Goal: Obtain resource: Download file/media

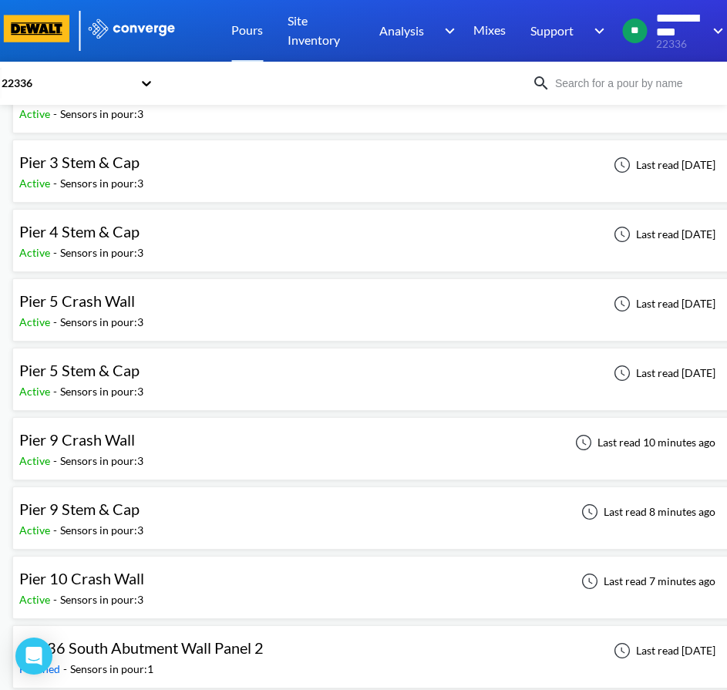
scroll to position [129, 0]
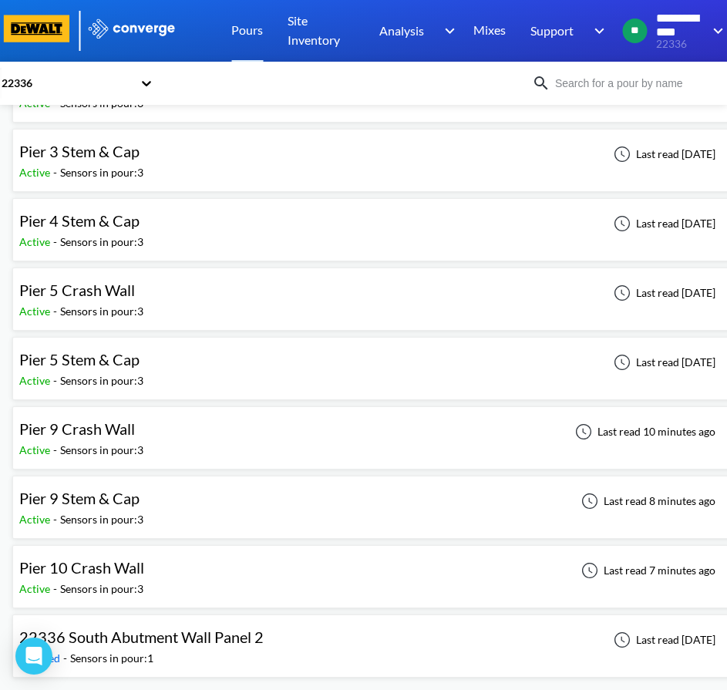
click at [257, 576] on div "Pier 10 Crash Wall Active - Sensors in pour: 3 Last read 7 minutes ago" at bounding box center [375, 576] width 713 height 49
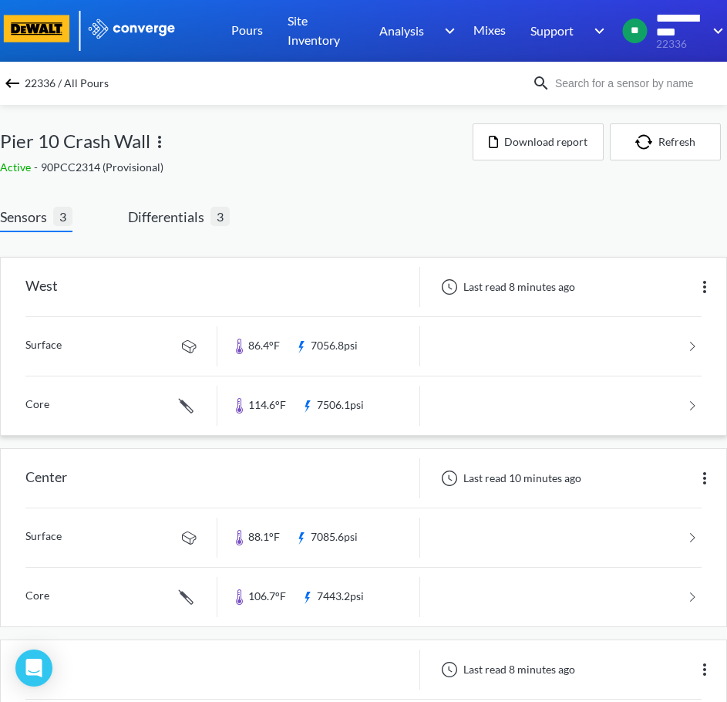
click at [700, 288] on img at bounding box center [705, 287] width 19 height 19
click at [300, 295] on div at bounding box center [318, 287] width 203 height 40
click at [148, 217] on span "Differentials" at bounding box center [169, 217] width 83 height 22
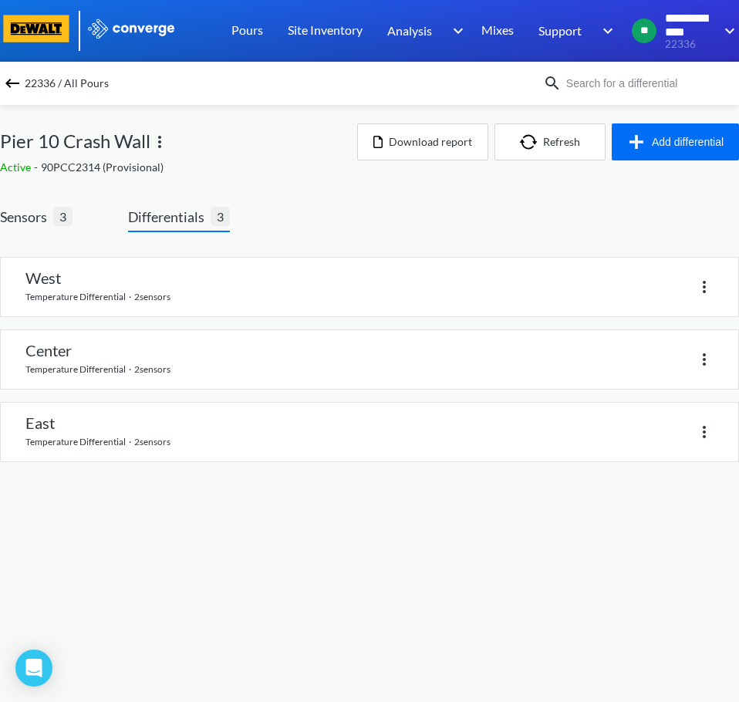
click at [186, 306] on link at bounding box center [369, 287] width 737 height 59
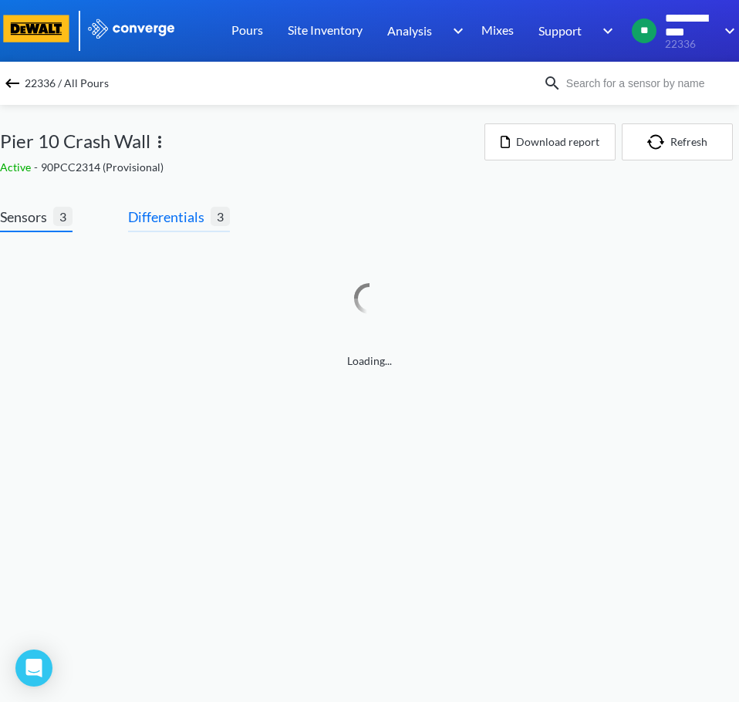
click at [149, 221] on span "Differentials" at bounding box center [169, 217] width 83 height 22
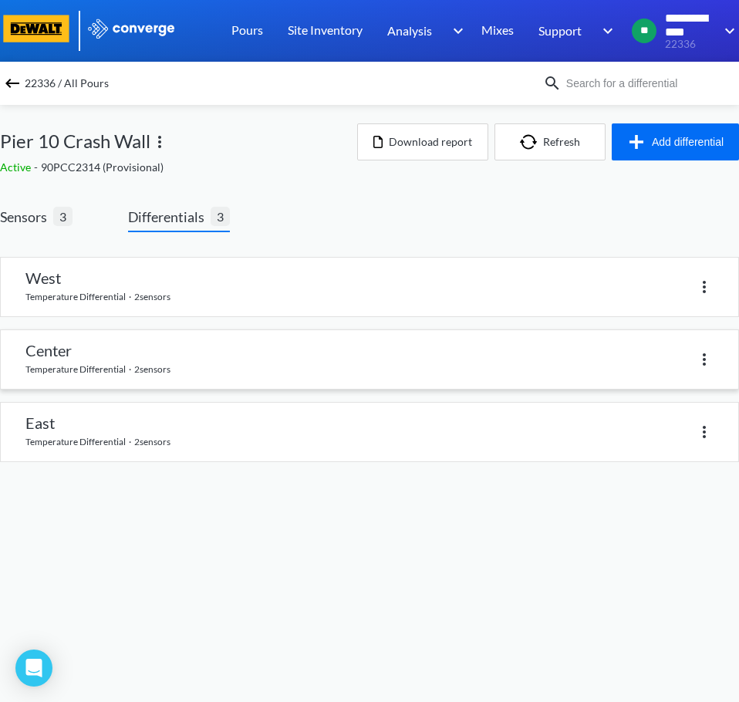
click at [210, 366] on link at bounding box center [369, 359] width 737 height 59
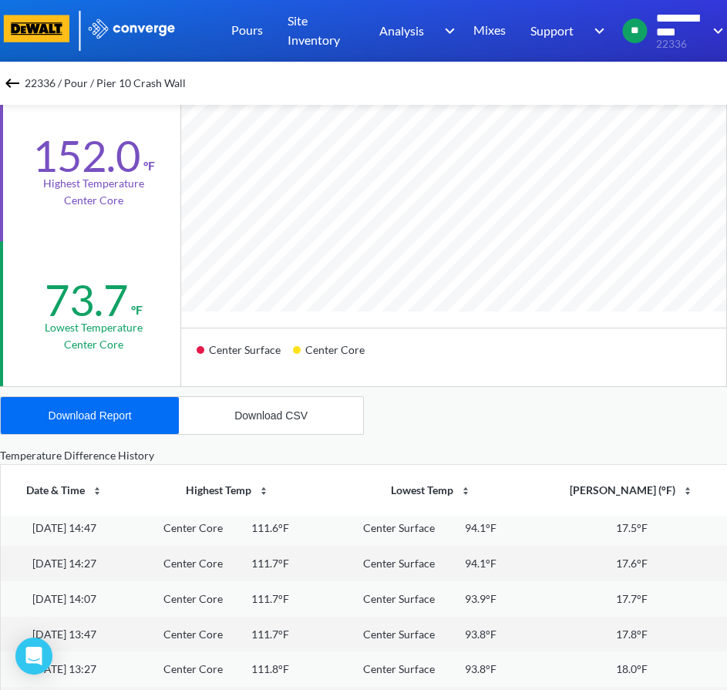
scroll to position [140, 0]
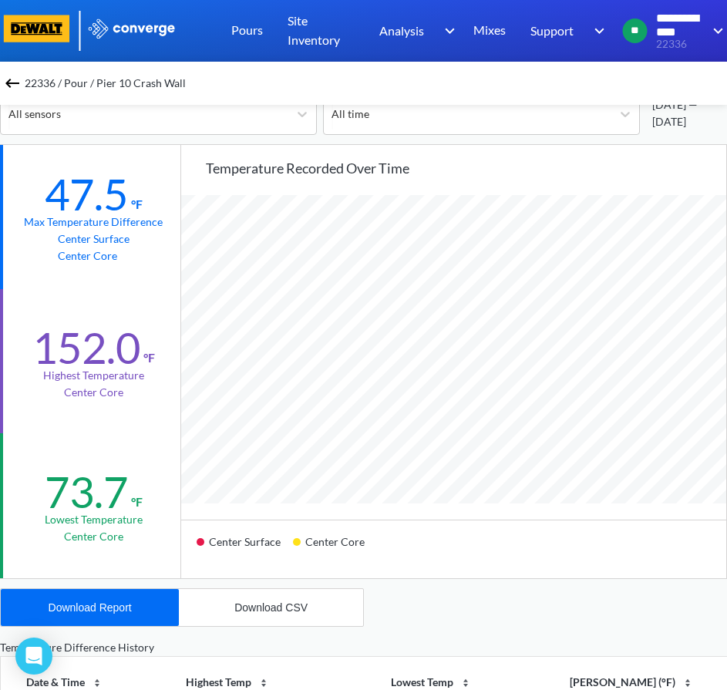
click at [18, 79] on img at bounding box center [12, 83] width 19 height 19
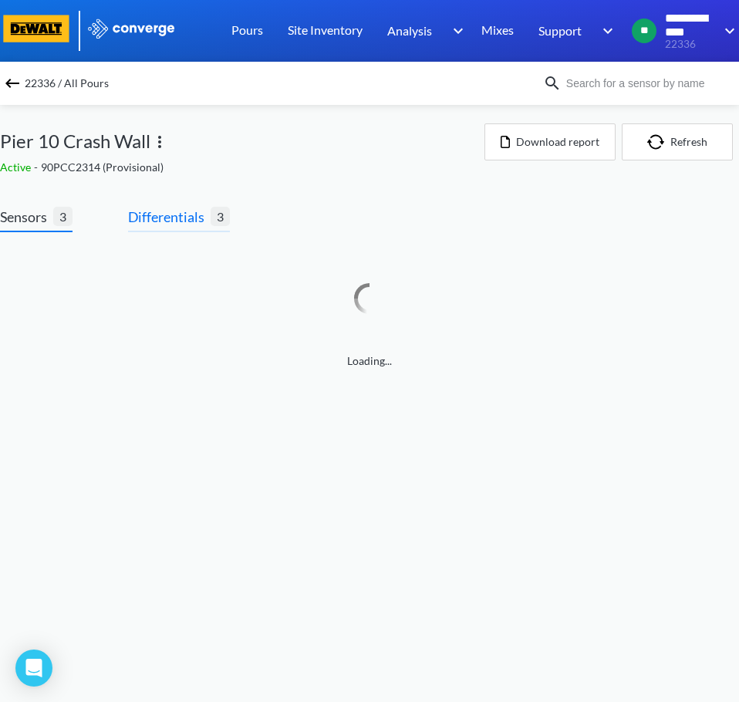
click at [178, 224] on span "Differentials" at bounding box center [169, 217] width 83 height 22
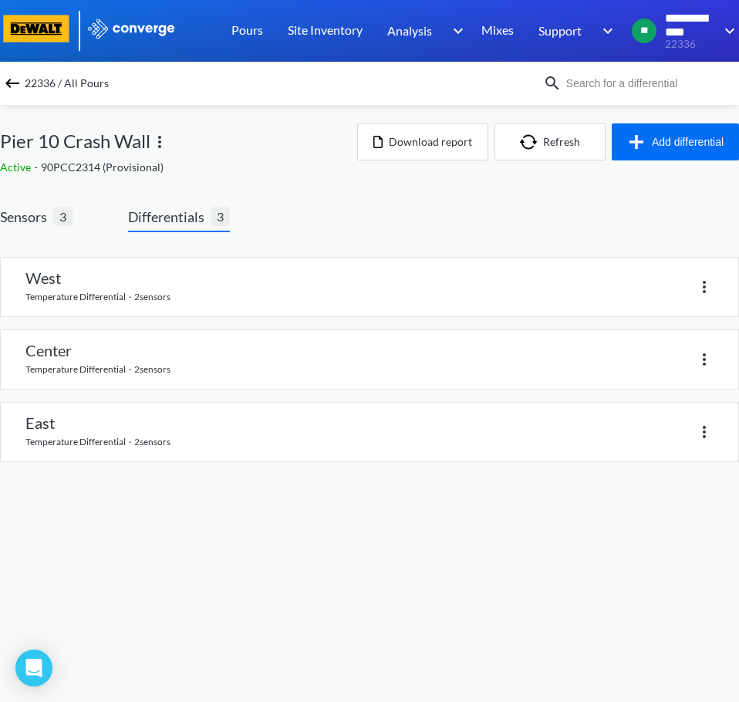
drag, startPoint x: 185, startPoint y: 436, endPoint x: 736, endPoint y: 498, distance: 554.8
click at [184, 436] on link at bounding box center [369, 432] width 737 height 59
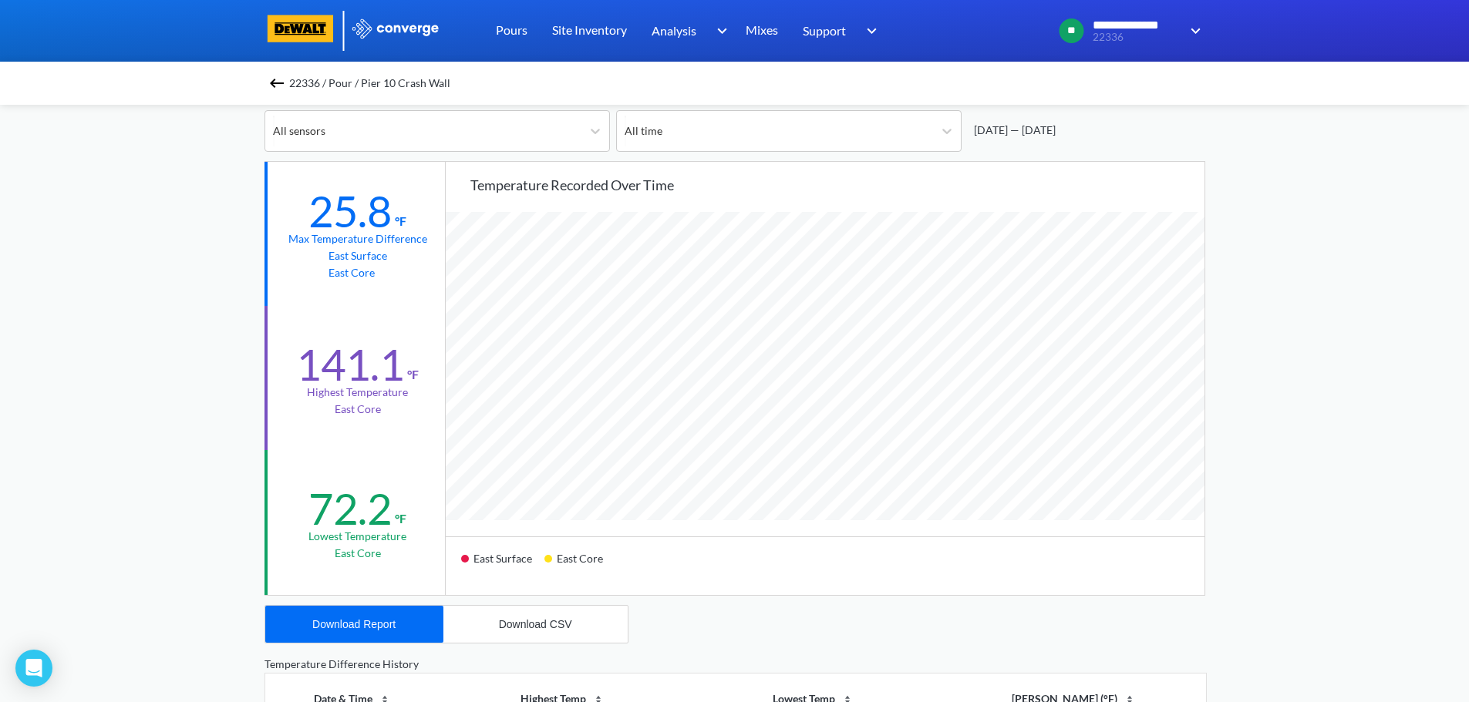
scroll to position [154, 0]
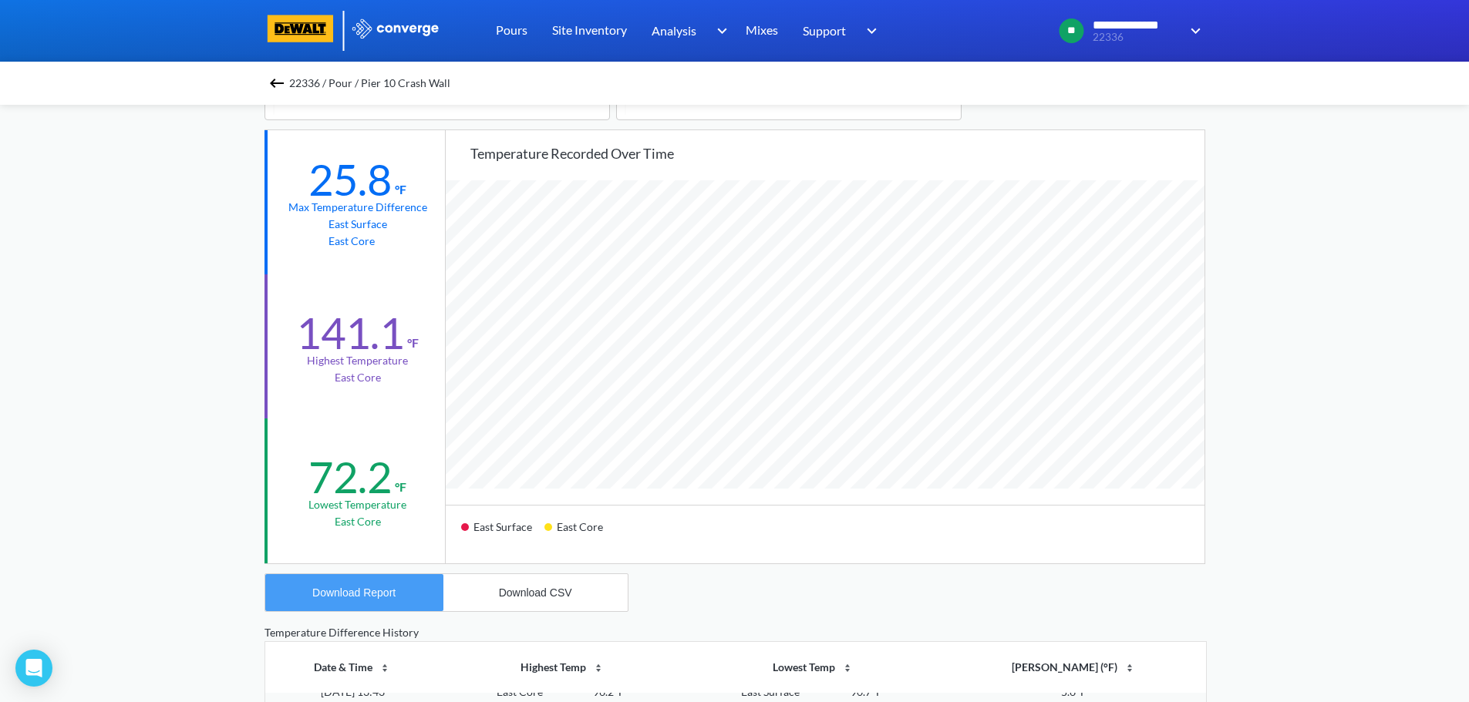
click at [379, 598] on div "Download Report" at bounding box center [353, 593] width 83 height 12
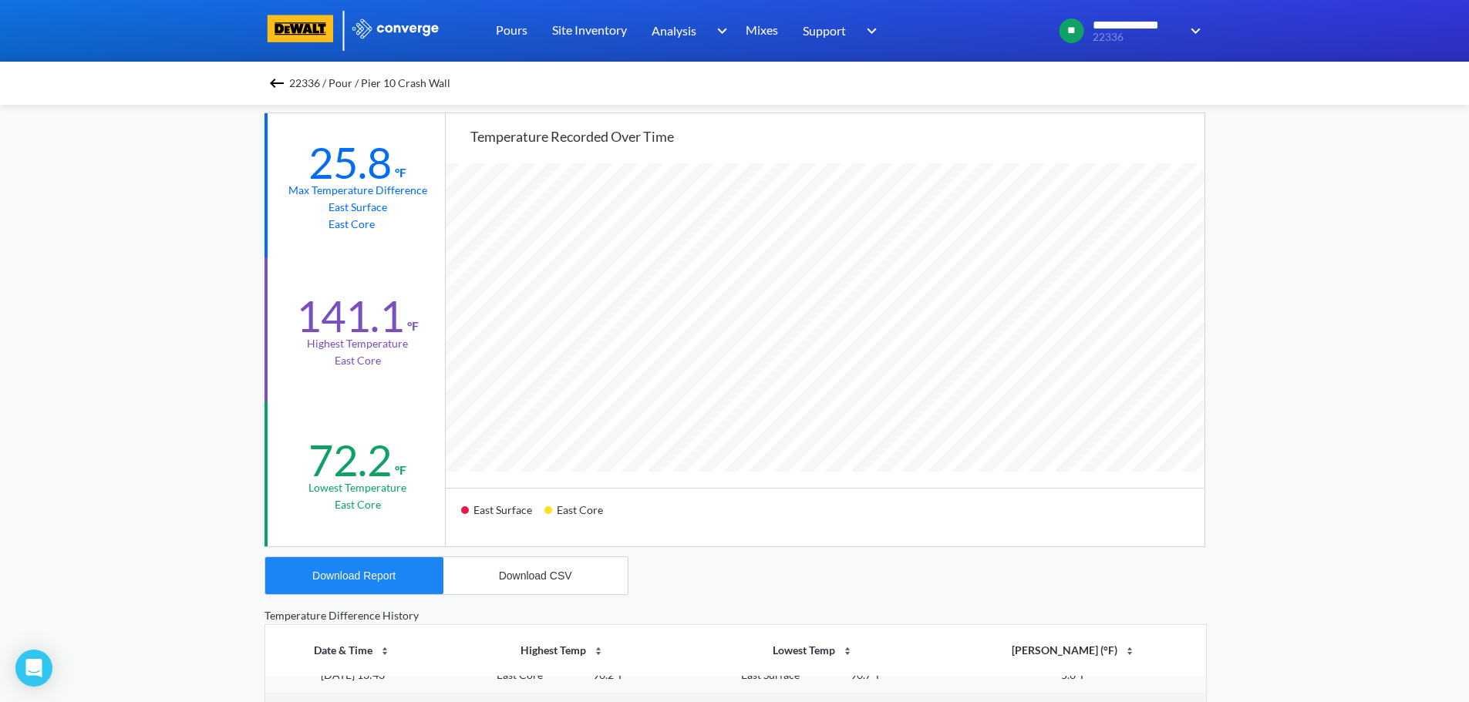
scroll to position [231, 0]
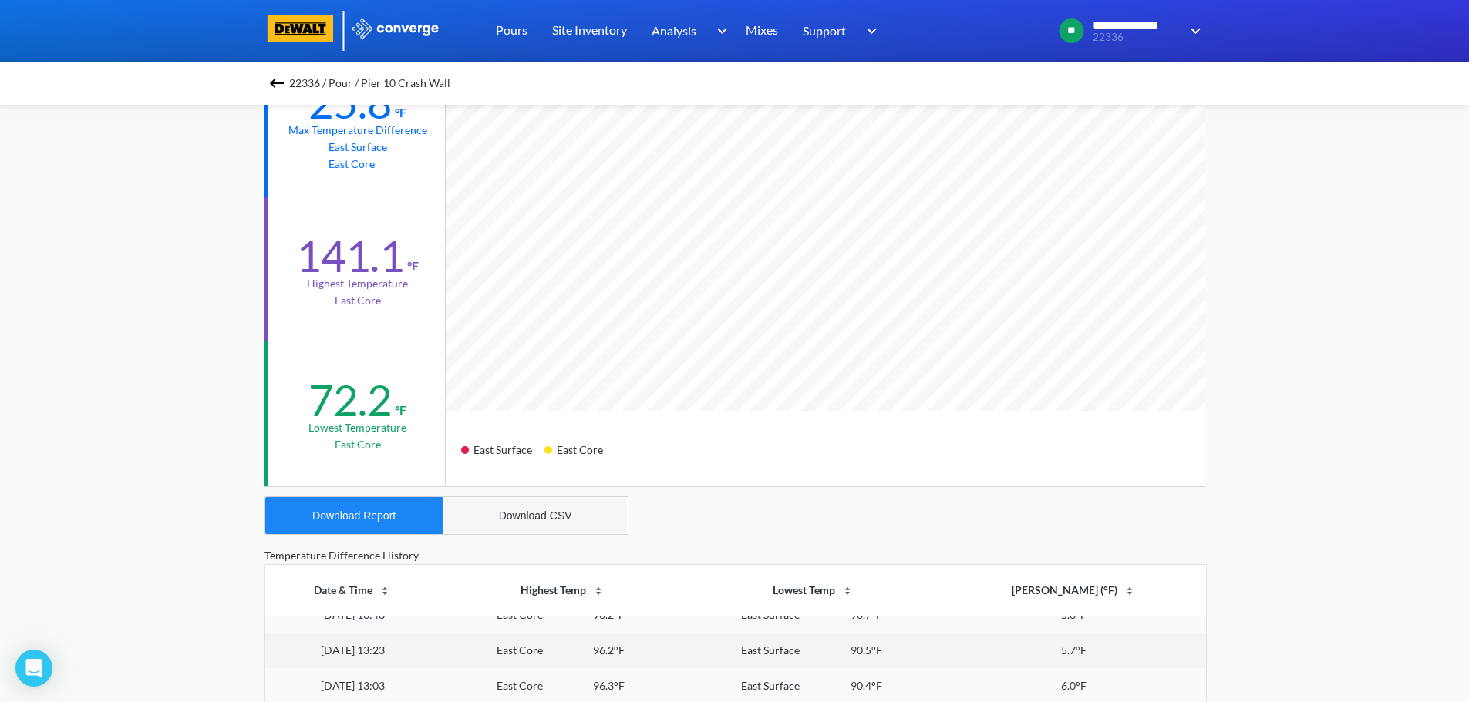
click at [544, 510] on div "Download CSV" at bounding box center [535, 516] width 73 height 12
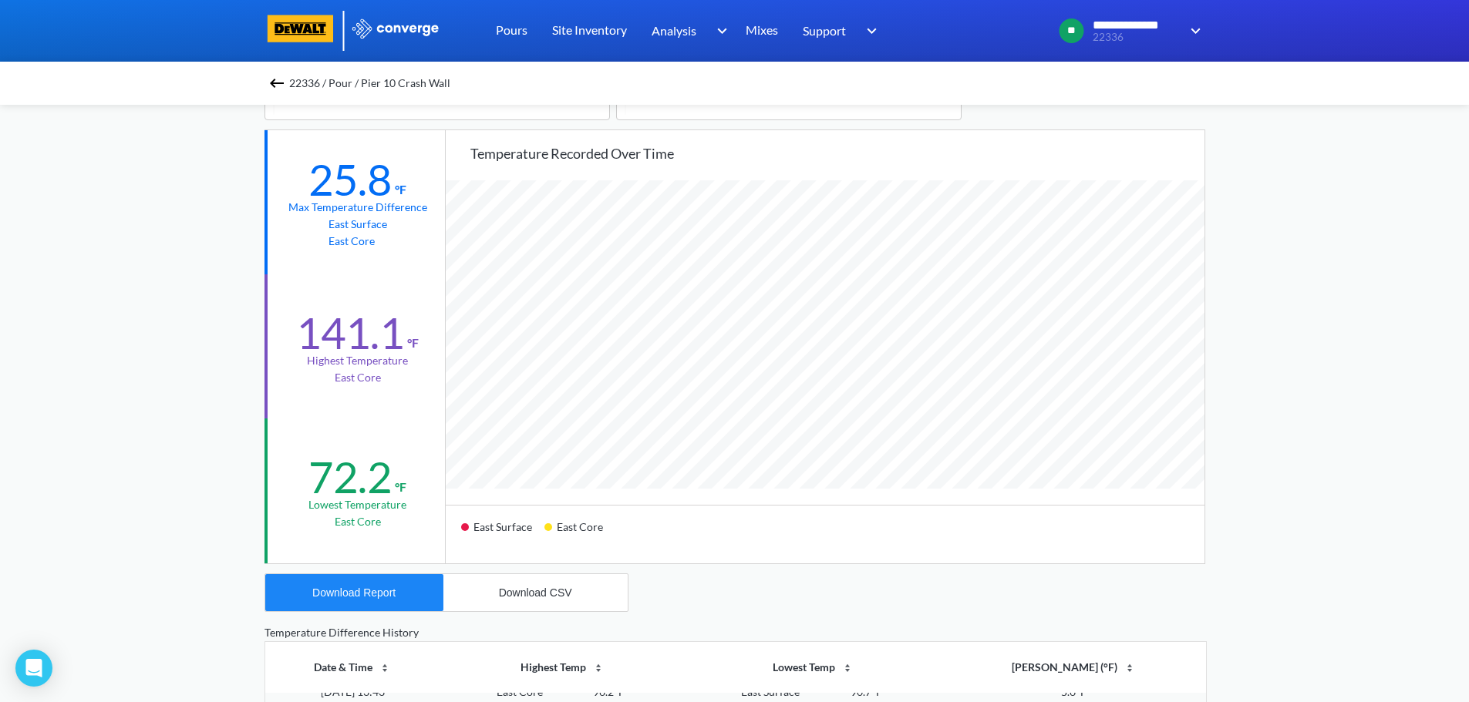
click at [275, 81] on img at bounding box center [277, 83] width 19 height 19
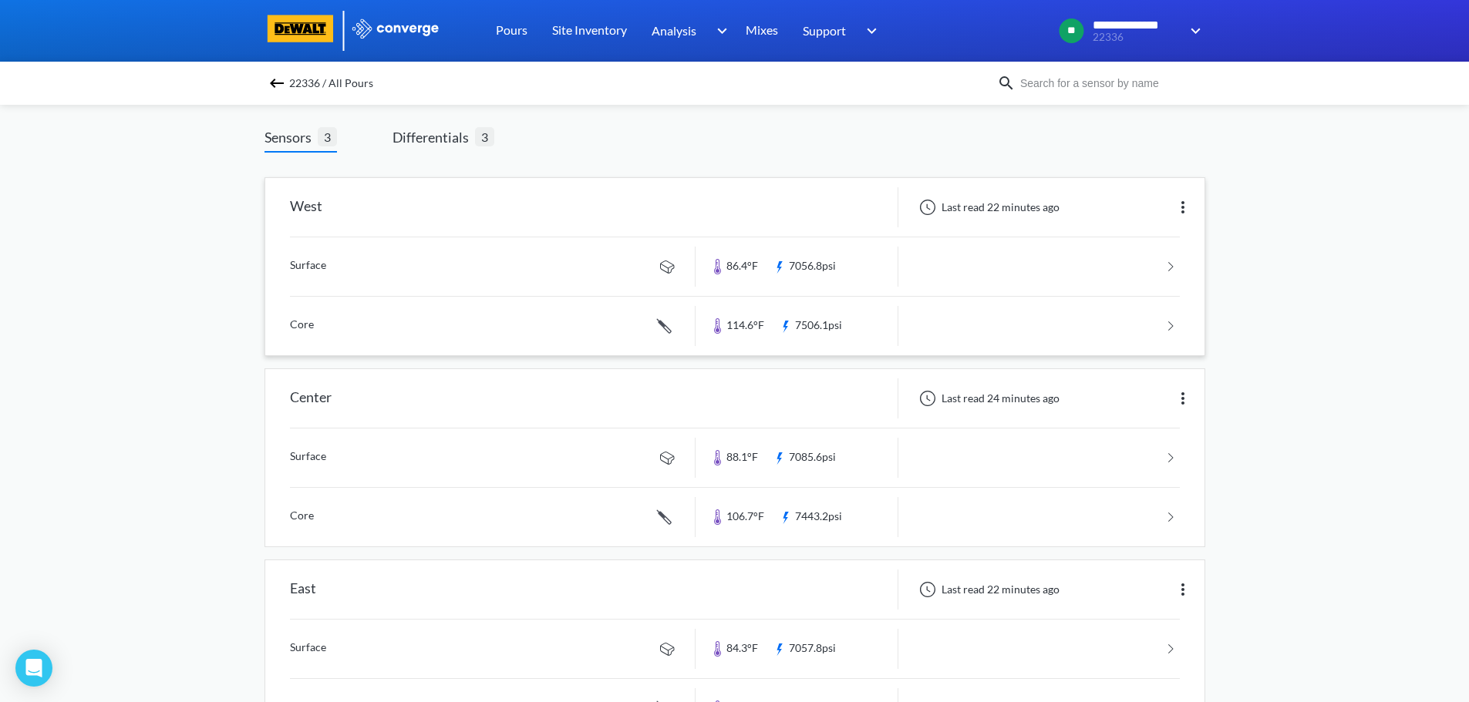
scroll to position [147, 0]
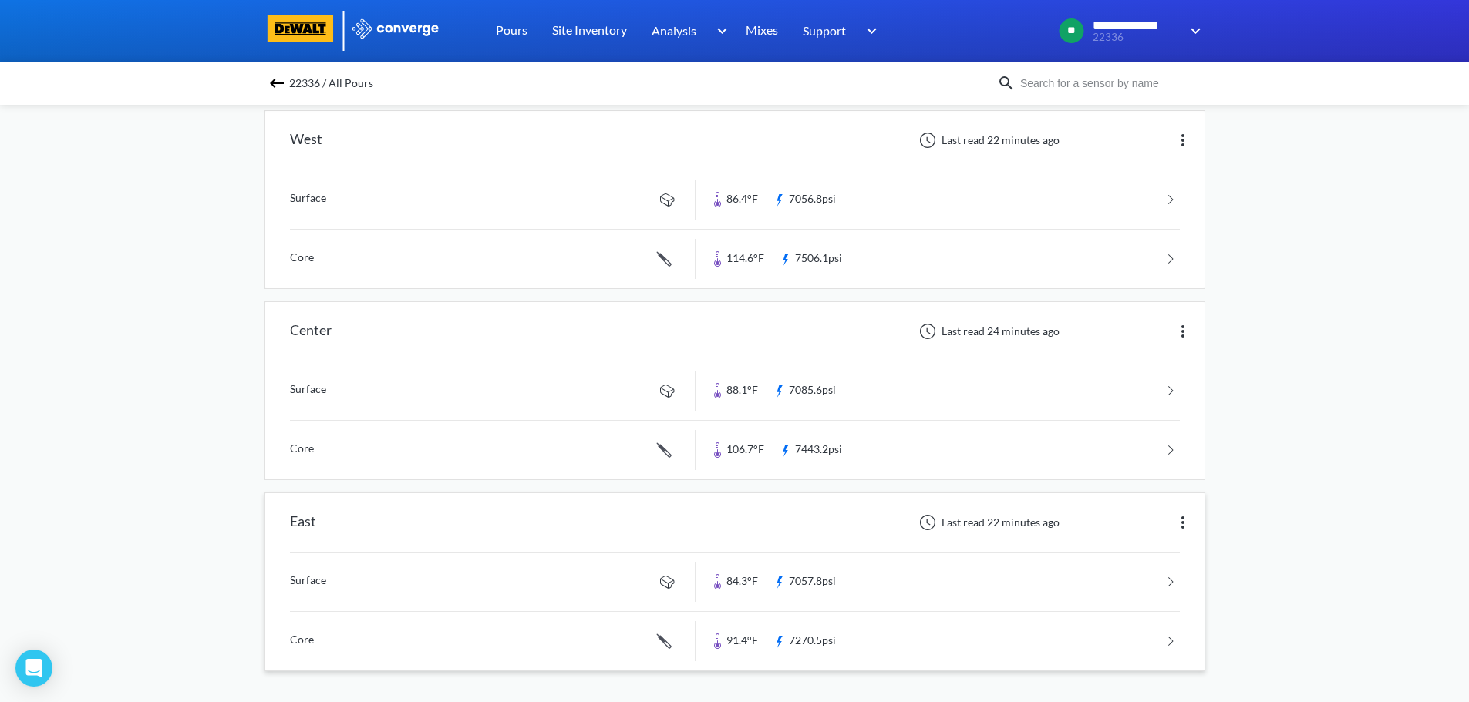
click at [486, 524] on div "East" at bounding box center [480, 523] width 430 height 40
click at [738, 527] on img at bounding box center [1183, 523] width 19 height 19
click at [716, 584] on link at bounding box center [735, 582] width 890 height 59
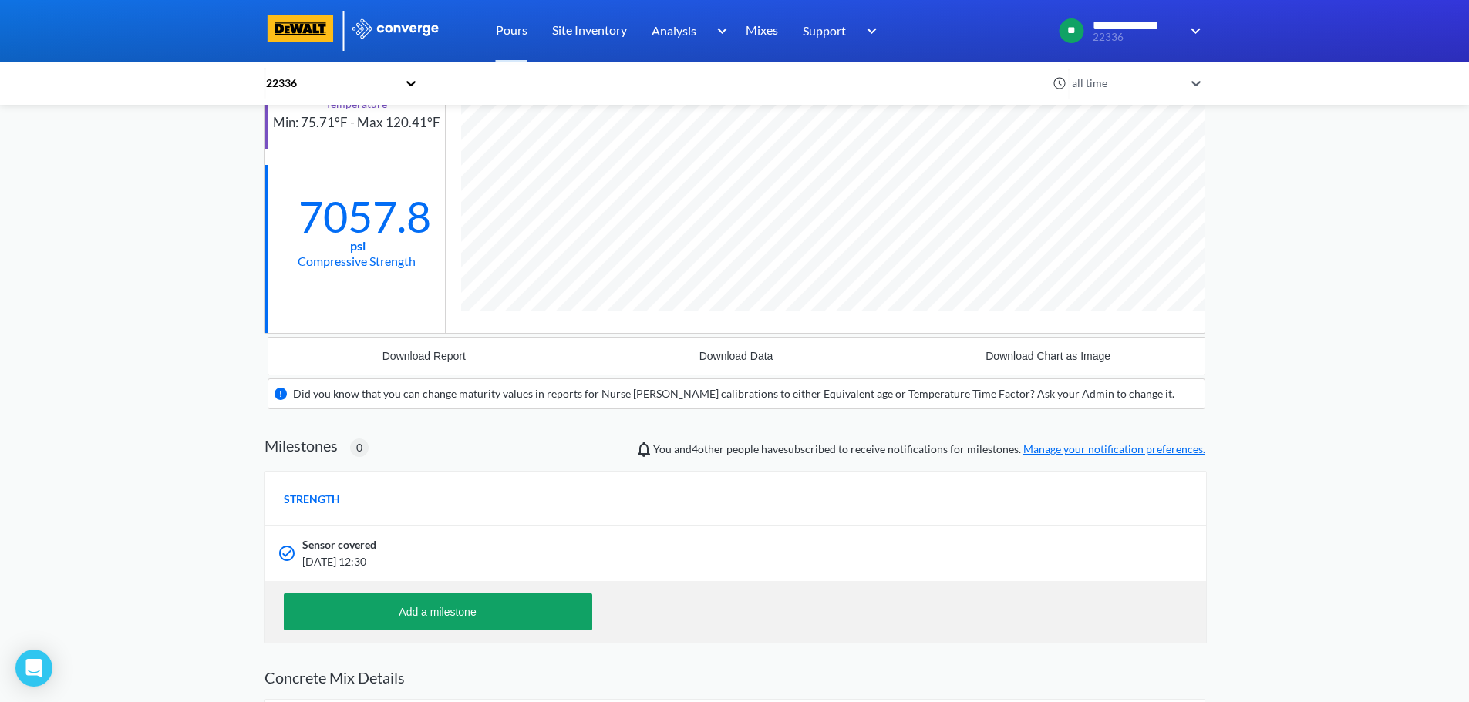
scroll to position [231, 0]
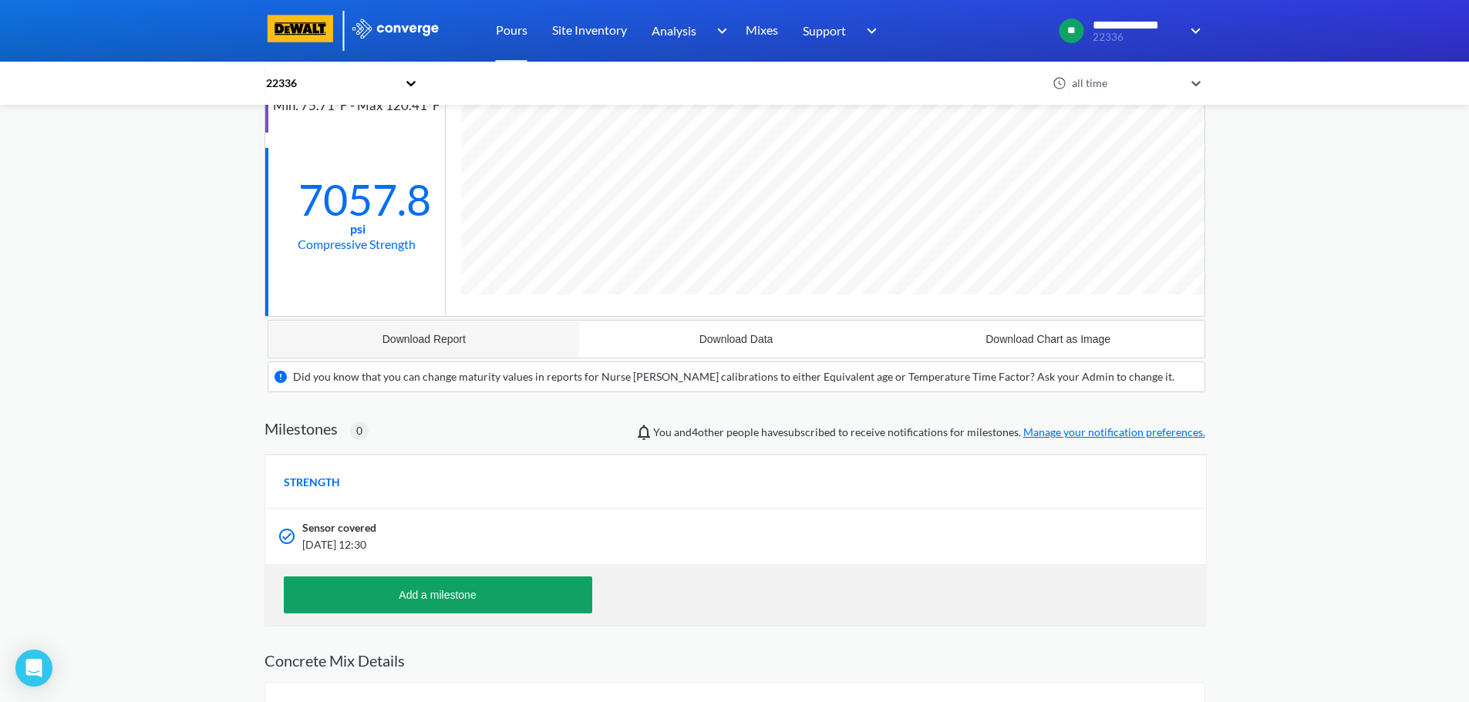
click at [453, 346] on button "Download Report" at bounding box center [424, 339] width 312 height 37
click at [738, 336] on div "Download Data" at bounding box center [736, 339] width 74 height 12
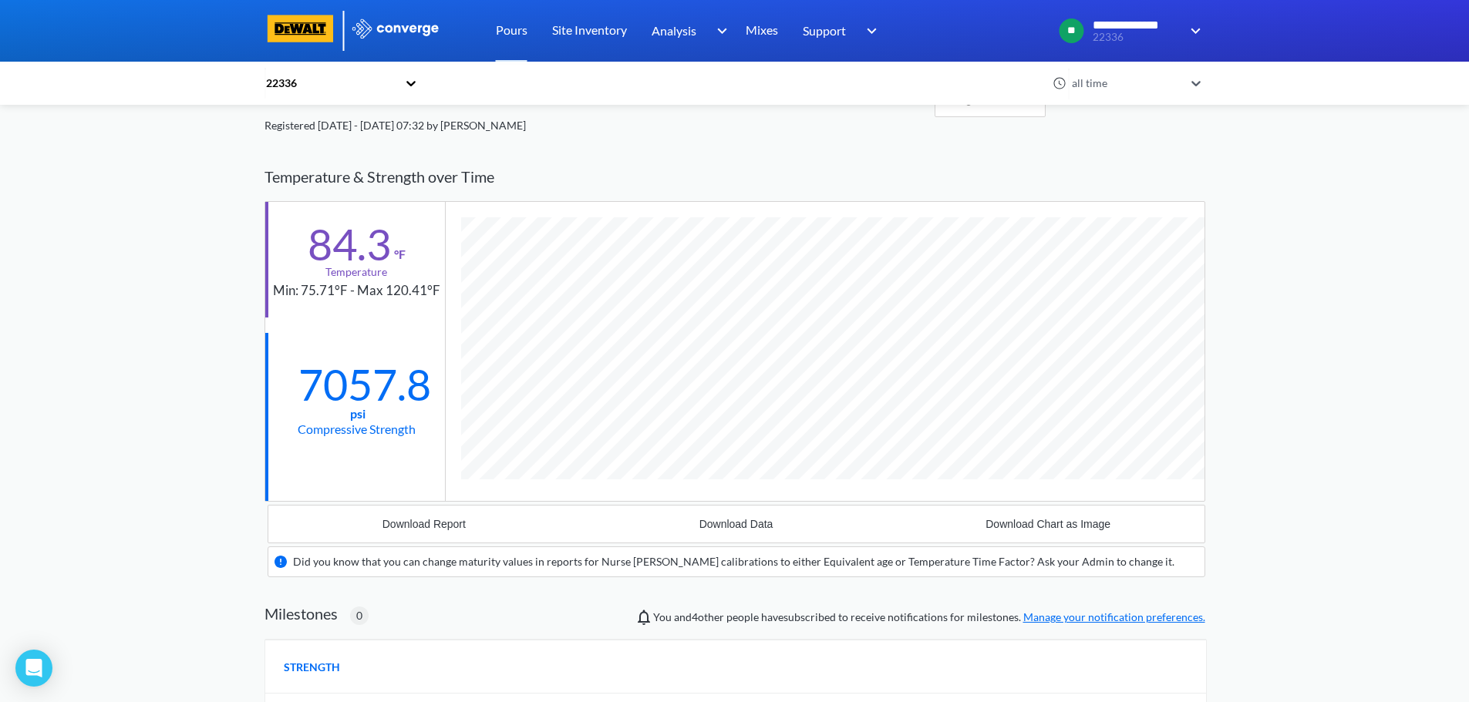
scroll to position [0, 0]
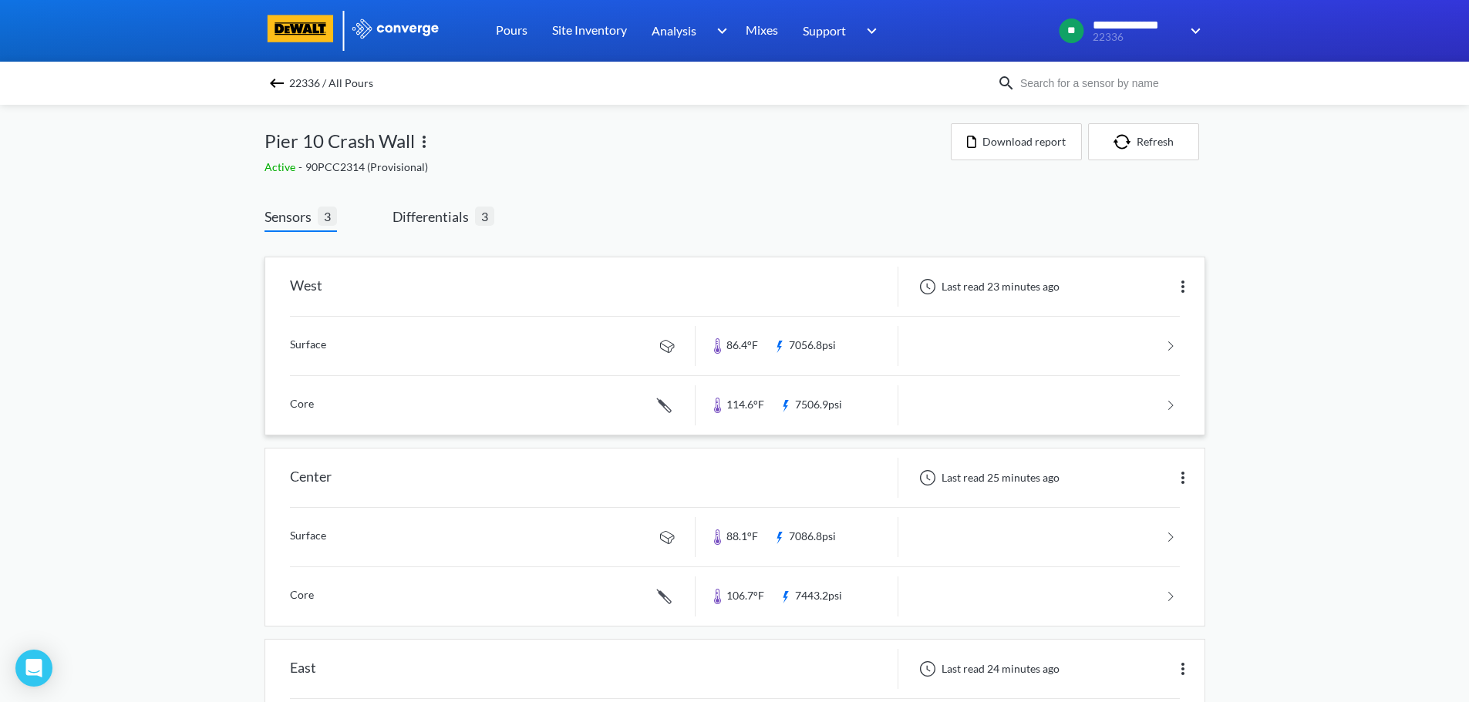
click at [470, 283] on div "West" at bounding box center [480, 287] width 430 height 40
click at [476, 283] on div "West" at bounding box center [480, 287] width 430 height 40
click at [394, 407] on link at bounding box center [735, 405] width 890 height 59
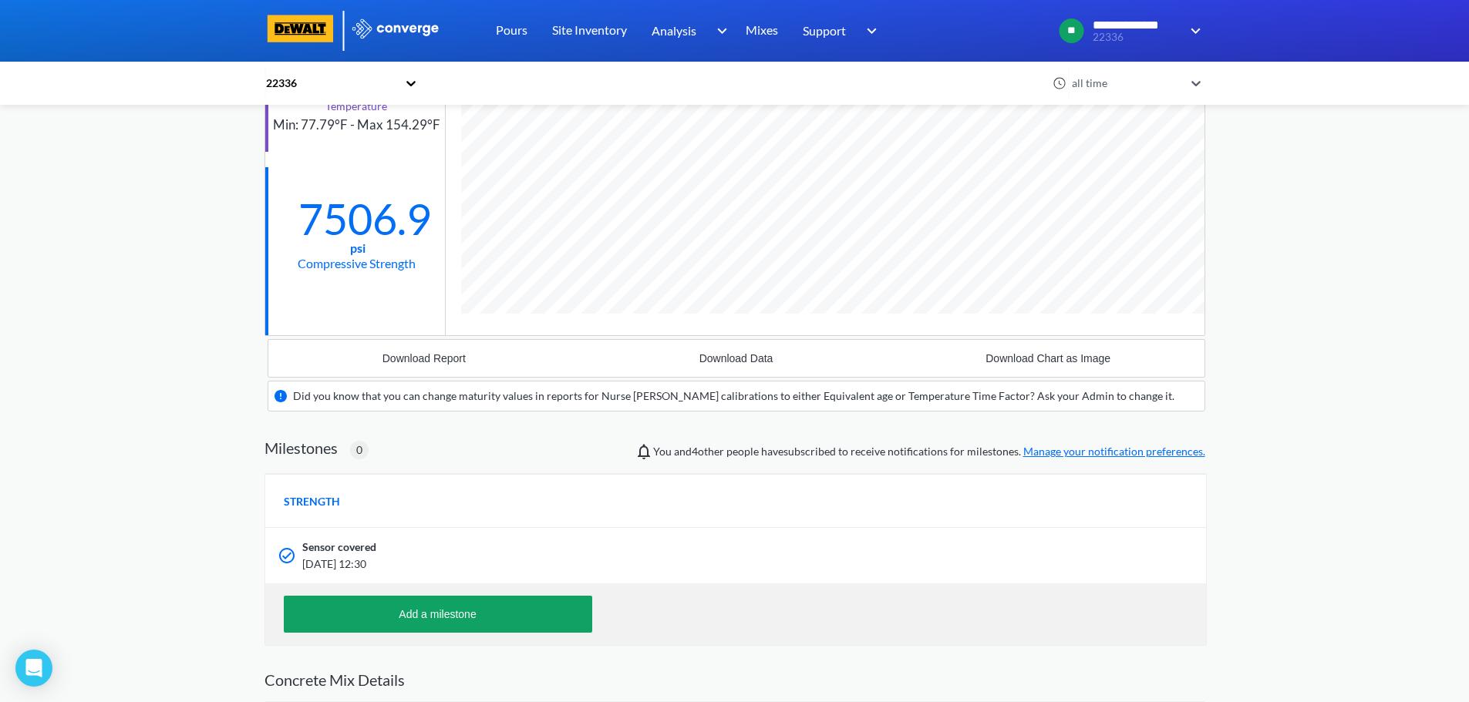
scroll to position [308, 0]
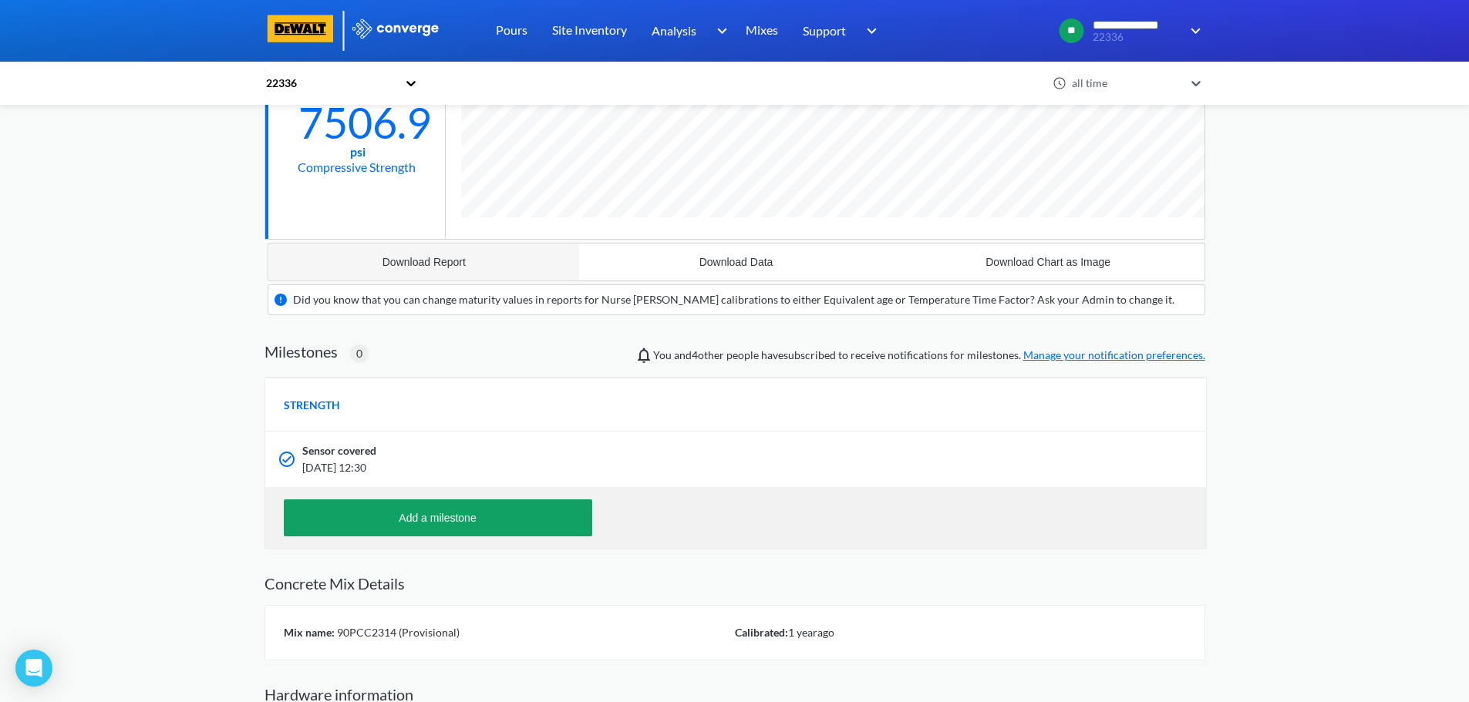
click at [425, 260] on div "Download Report" at bounding box center [423, 262] width 83 height 12
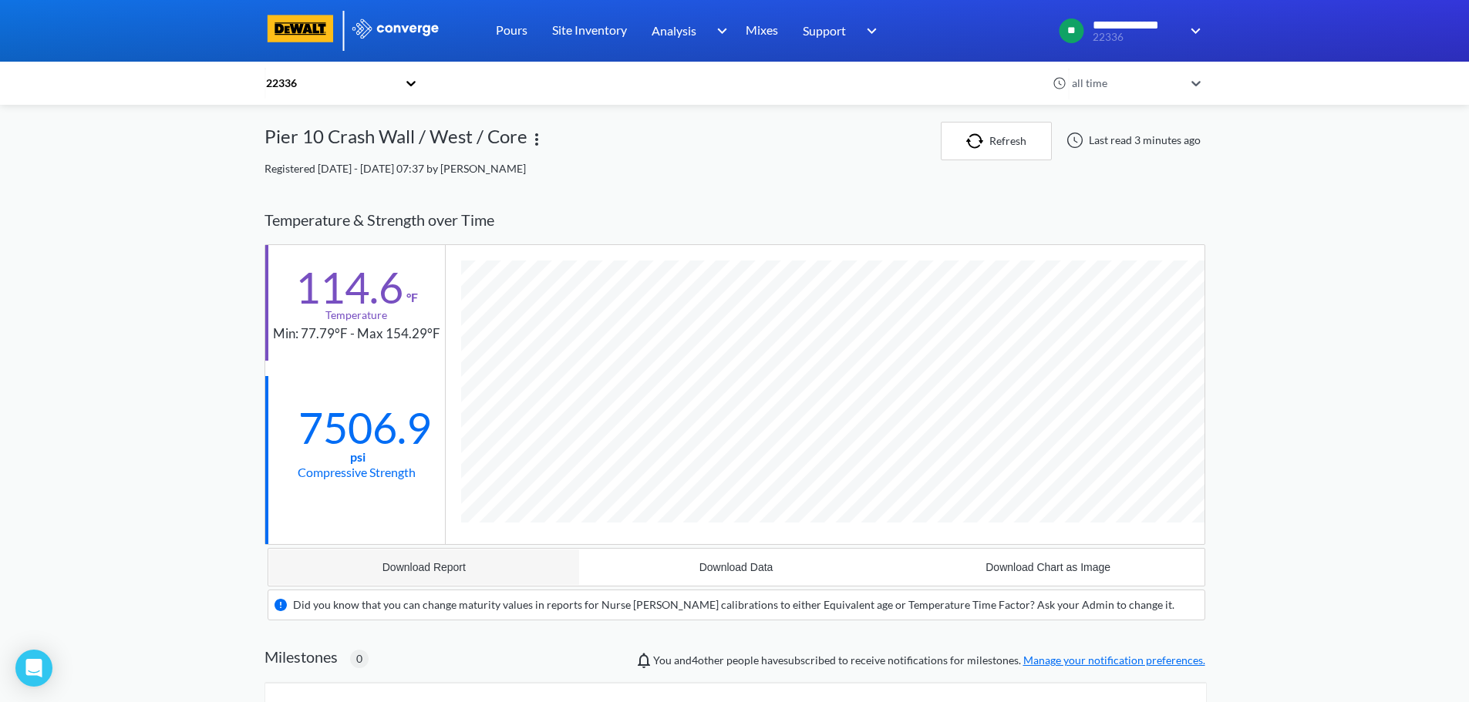
scroll to position [0, 0]
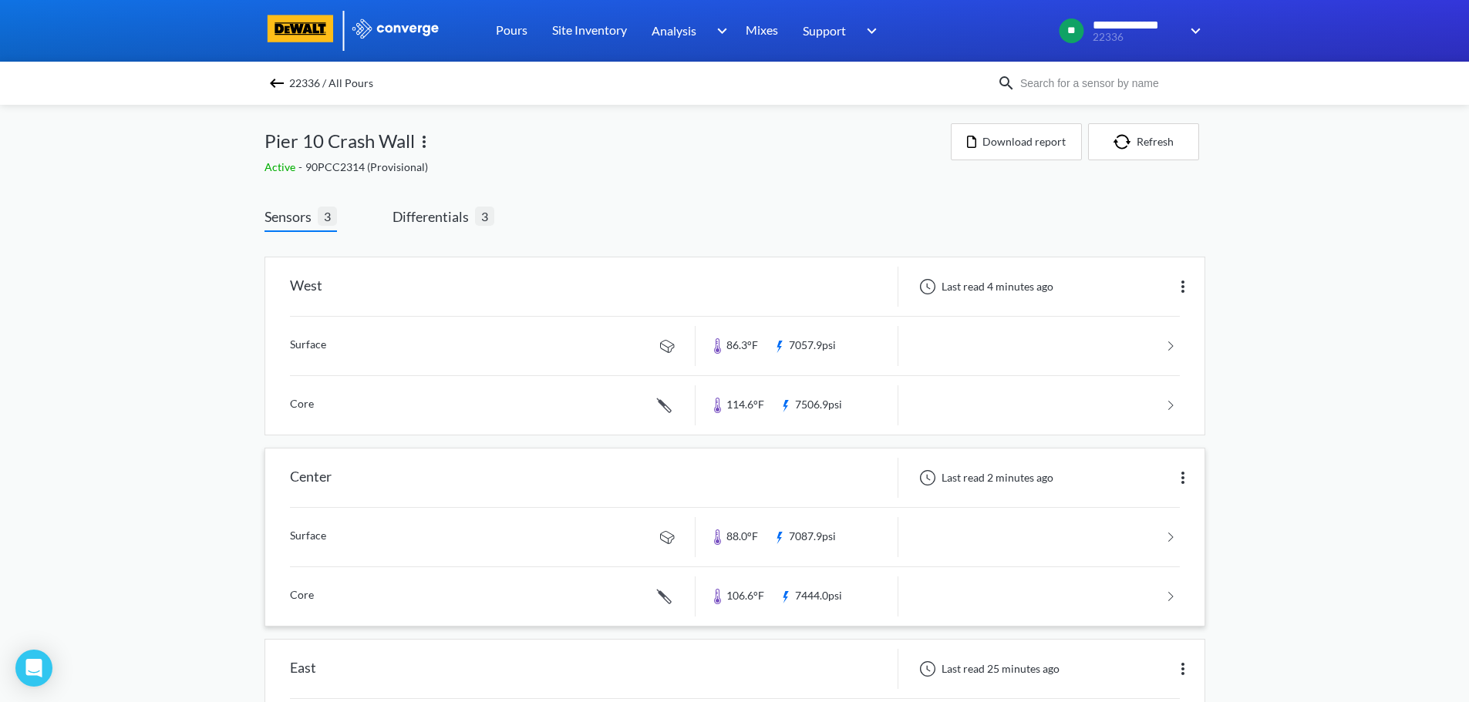
click at [364, 584] on link at bounding box center [735, 597] width 890 height 59
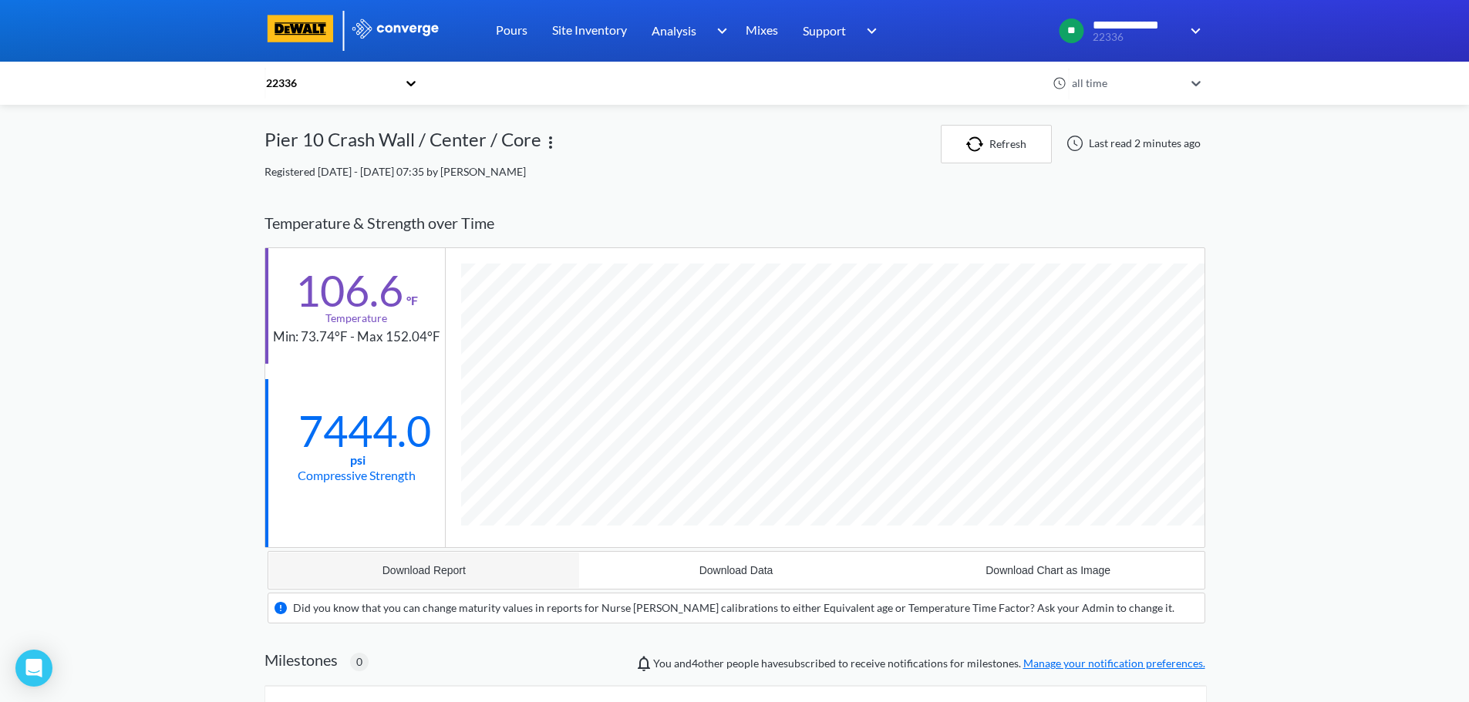
scroll to position [986, 941]
click at [474, 574] on button "Download Report" at bounding box center [424, 570] width 312 height 37
click at [197, 215] on div "**********" at bounding box center [734, 561] width 1469 height 1122
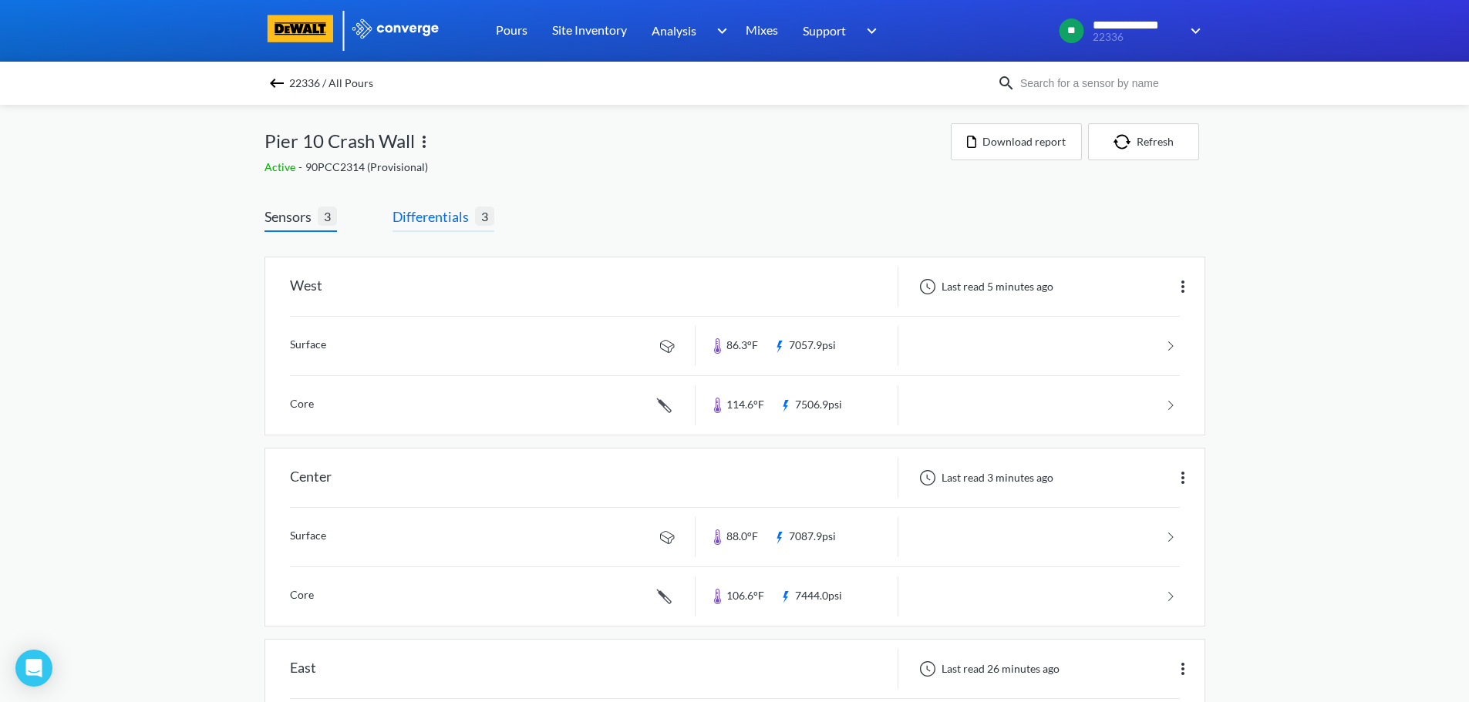
click at [462, 206] on span "Differentials" at bounding box center [433, 217] width 83 height 22
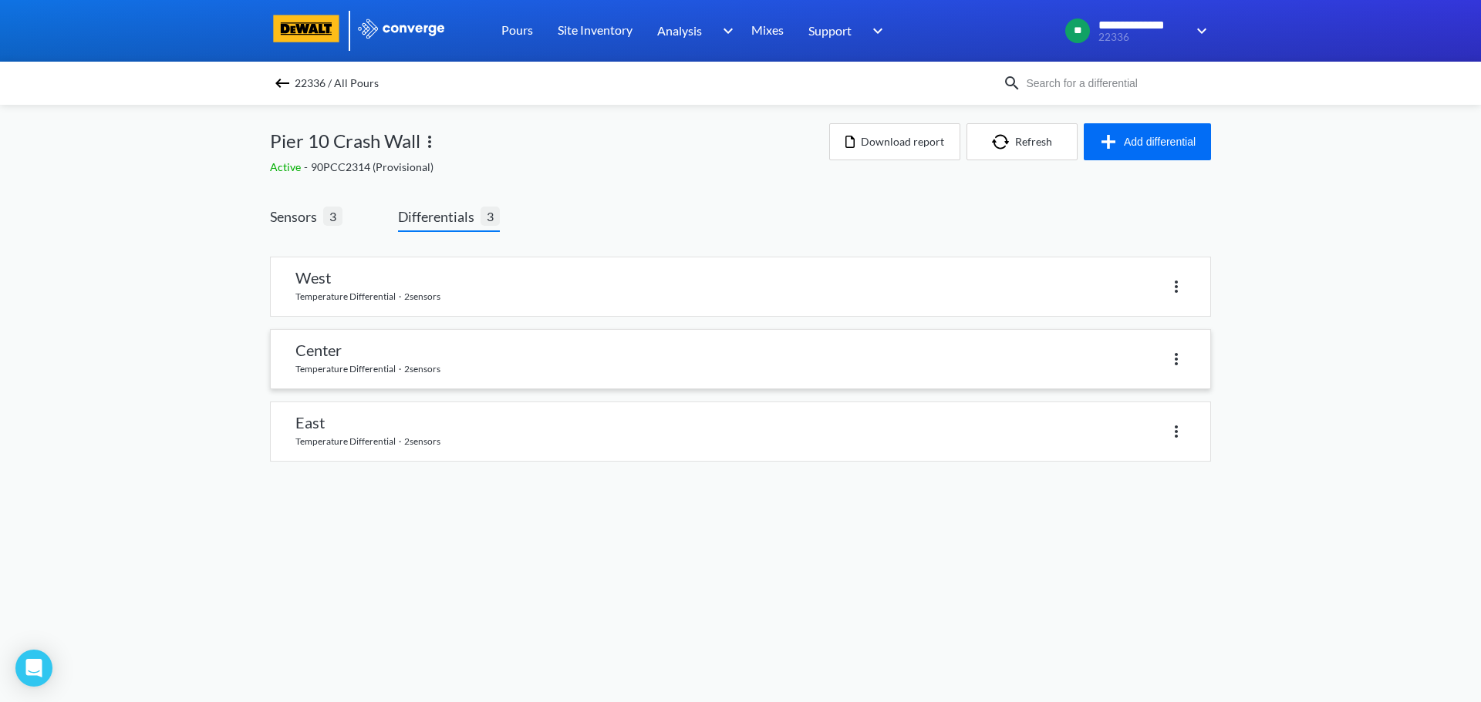
click at [523, 354] on link at bounding box center [740, 359] width 939 height 59
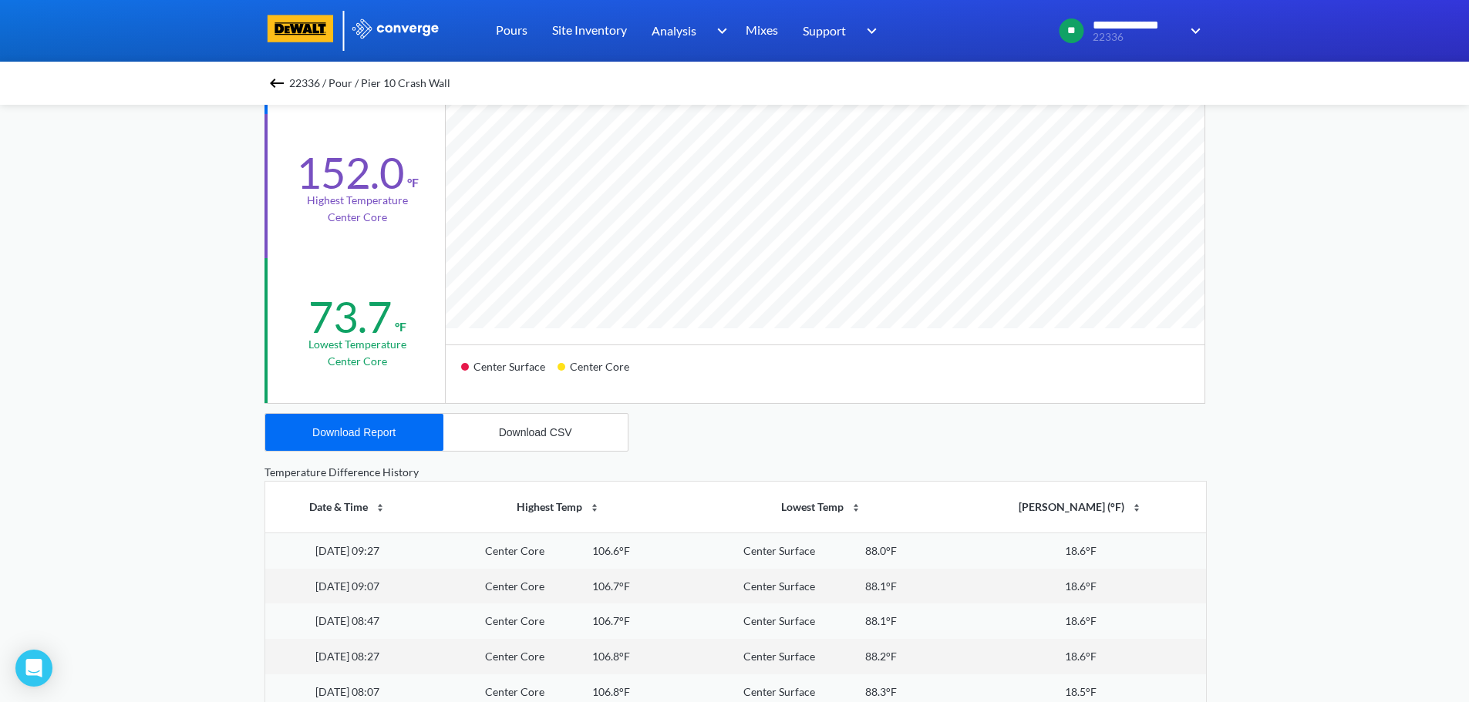
scroll to position [386, 0]
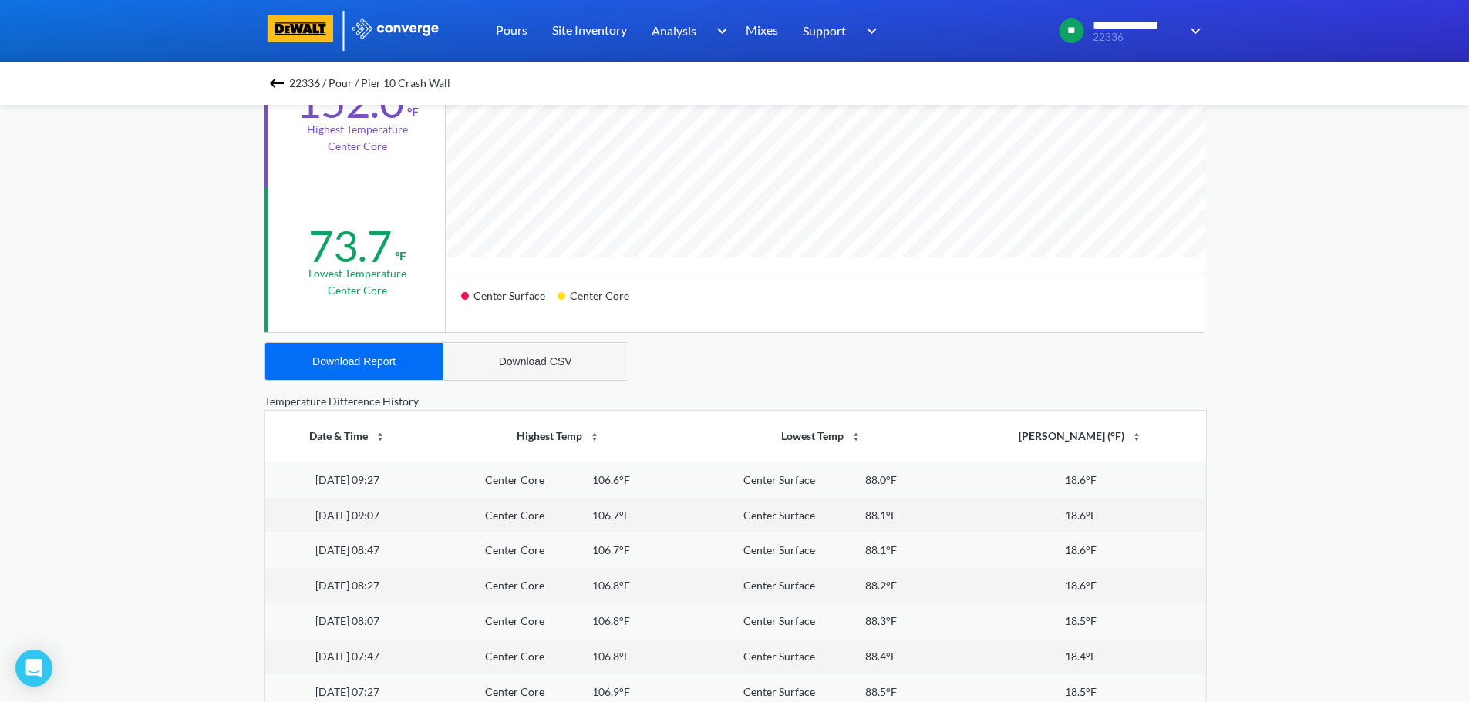
click at [528, 369] on button "Download CSV" at bounding box center [535, 361] width 184 height 37
click at [86, 227] on div "**********" at bounding box center [734, 260] width 1469 height 1292
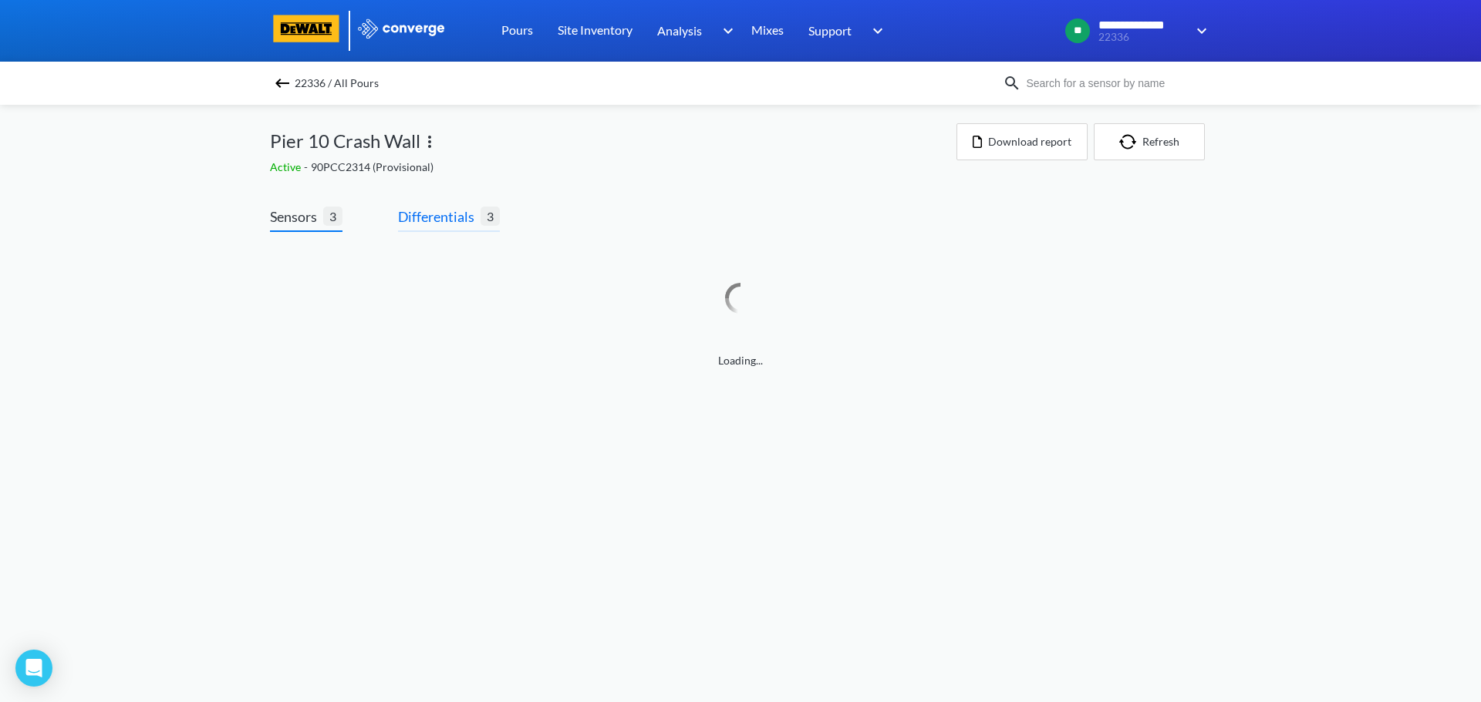
click at [453, 224] on span "Differentials" at bounding box center [439, 217] width 83 height 22
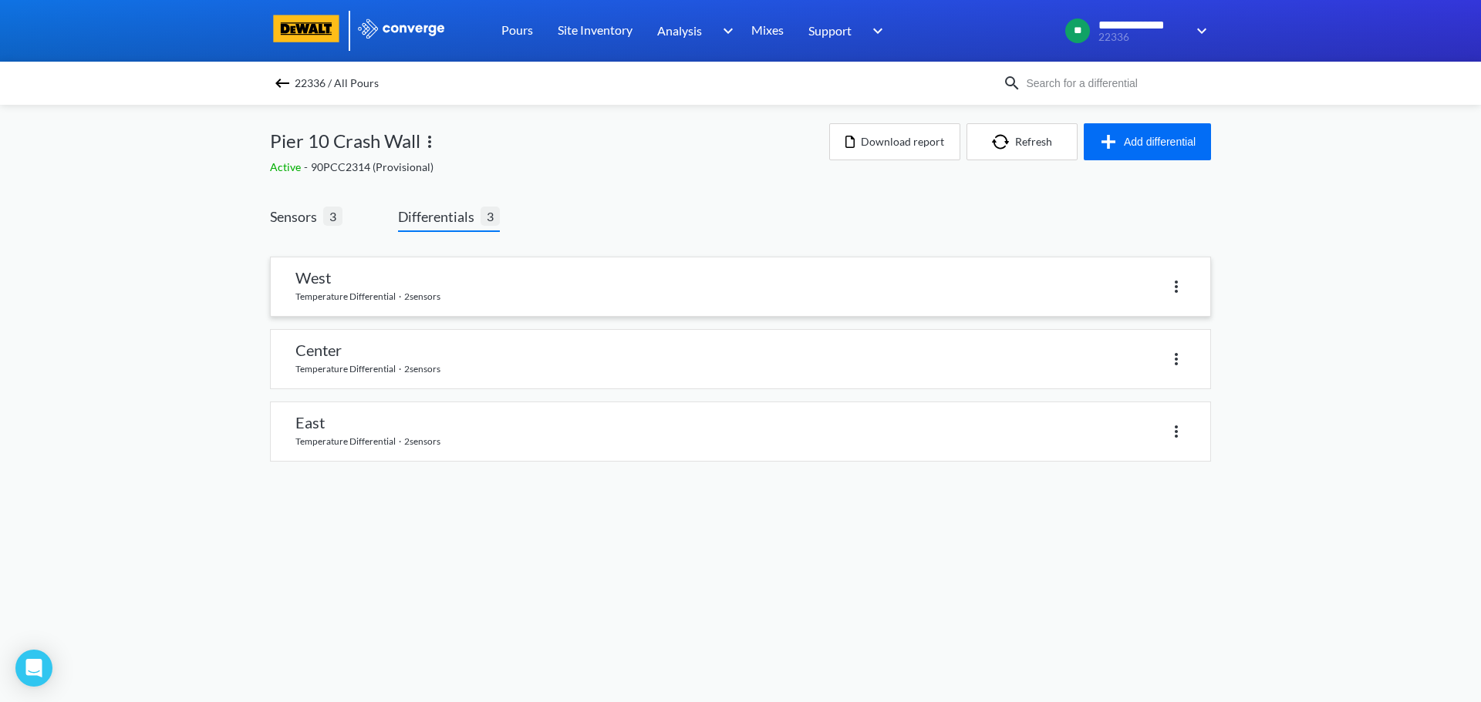
click at [349, 288] on link at bounding box center [740, 287] width 939 height 59
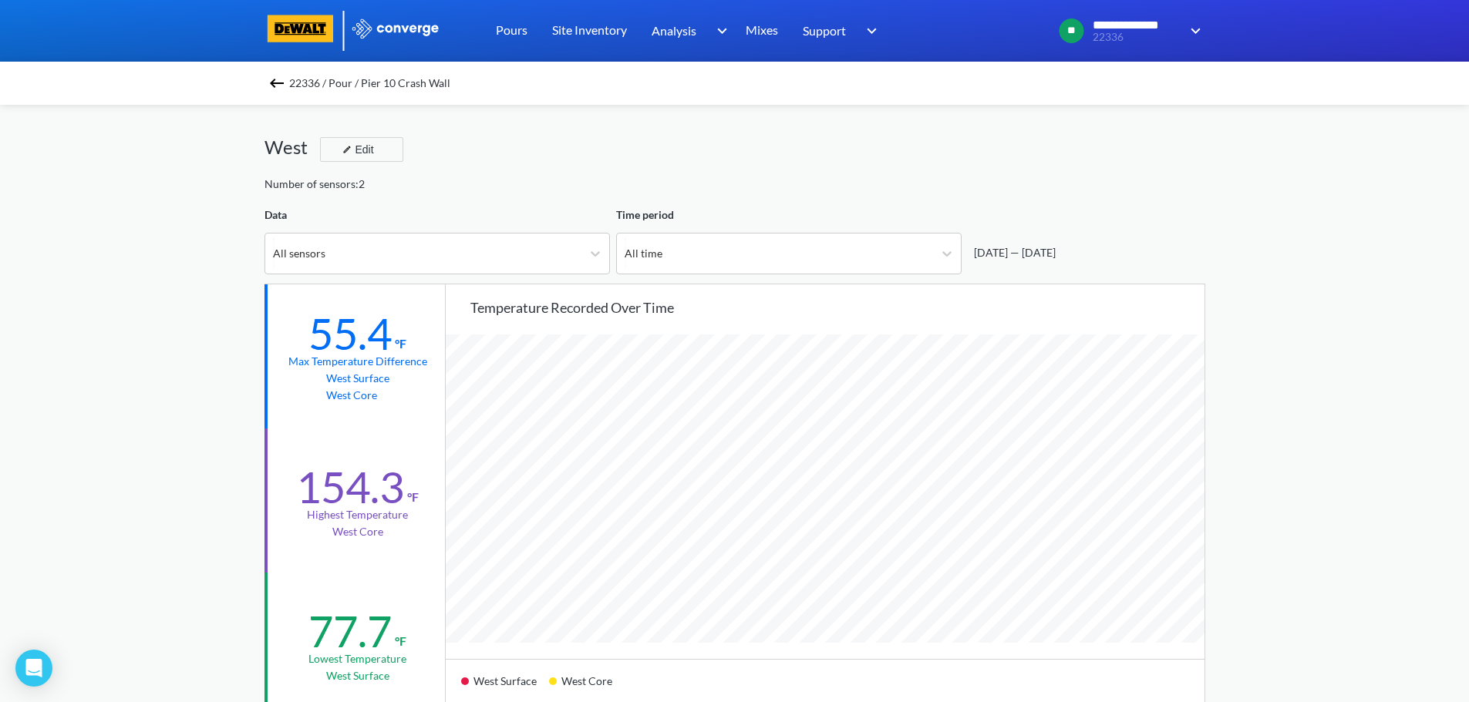
scroll to position [386, 0]
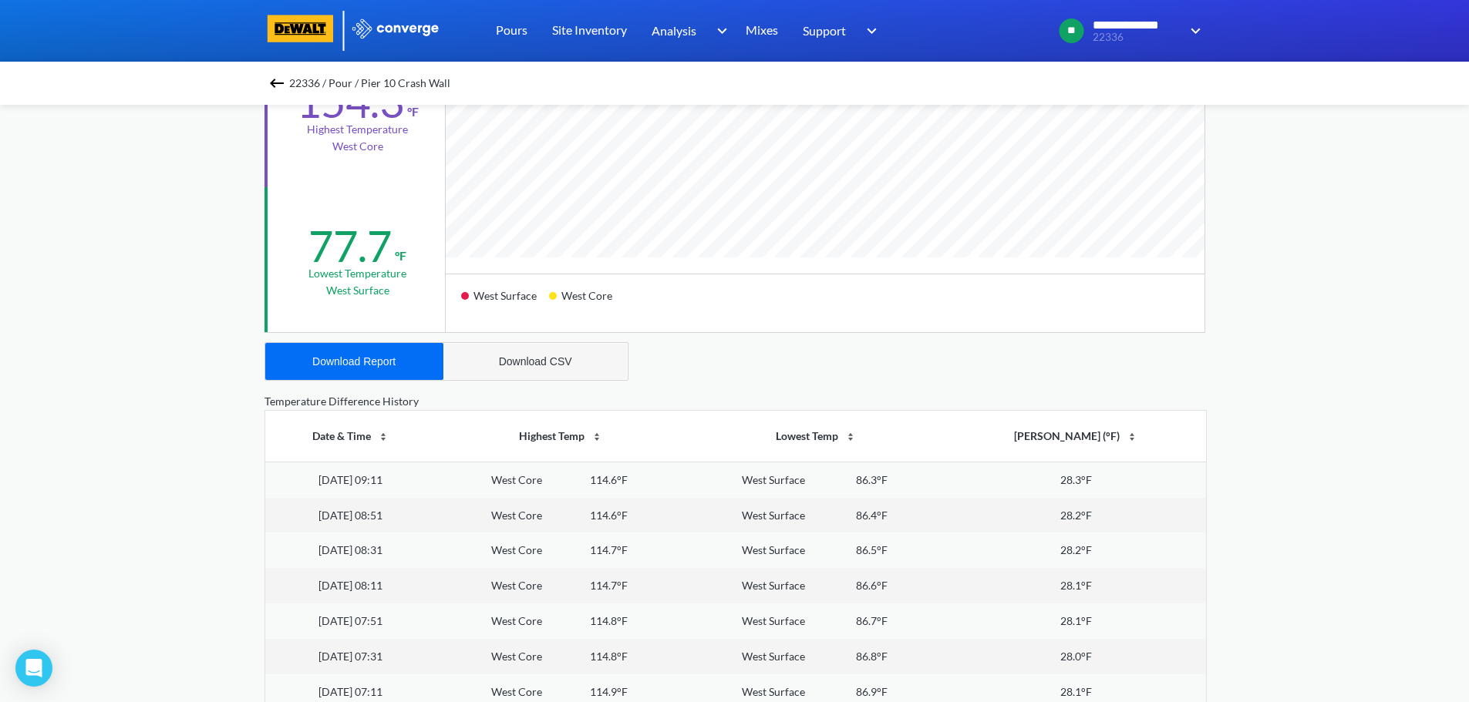
click at [511, 349] on button "Download CSV" at bounding box center [535, 361] width 184 height 37
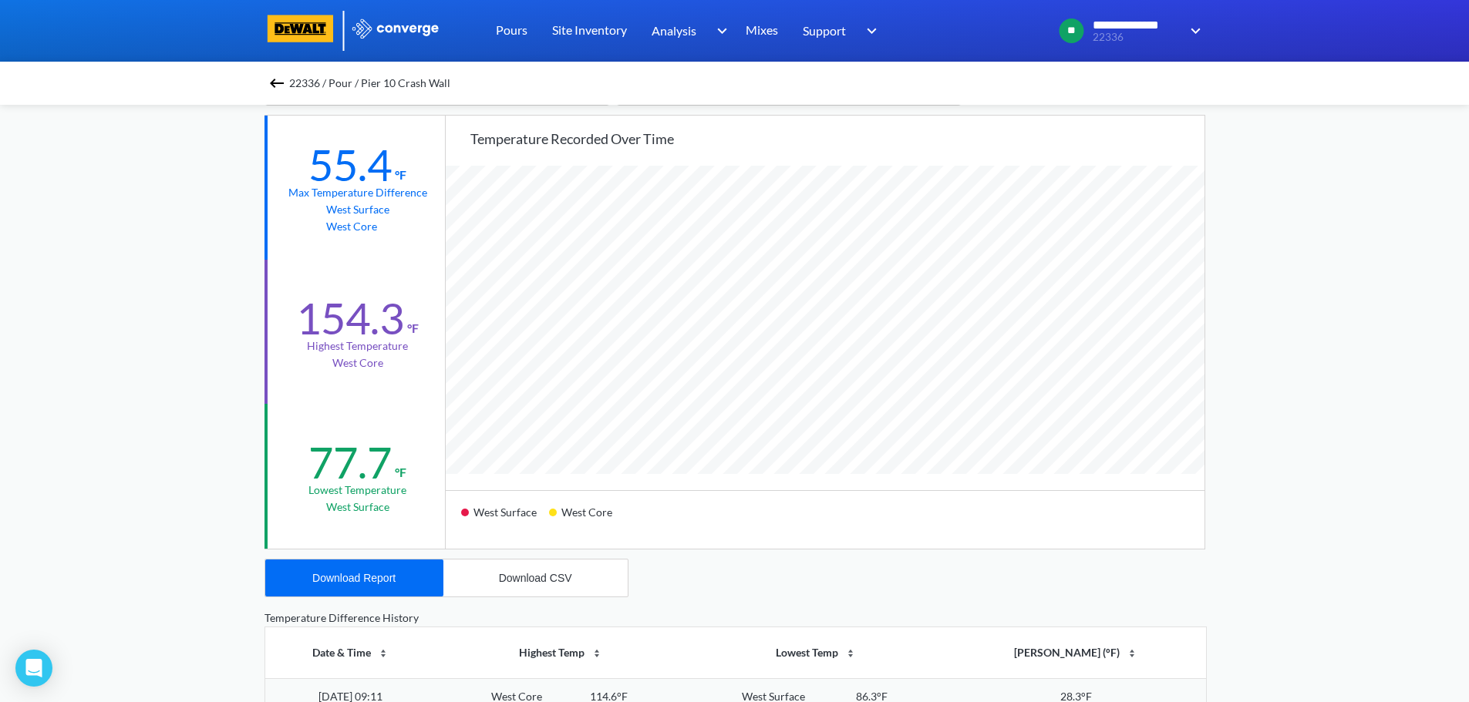
scroll to position [0, 0]
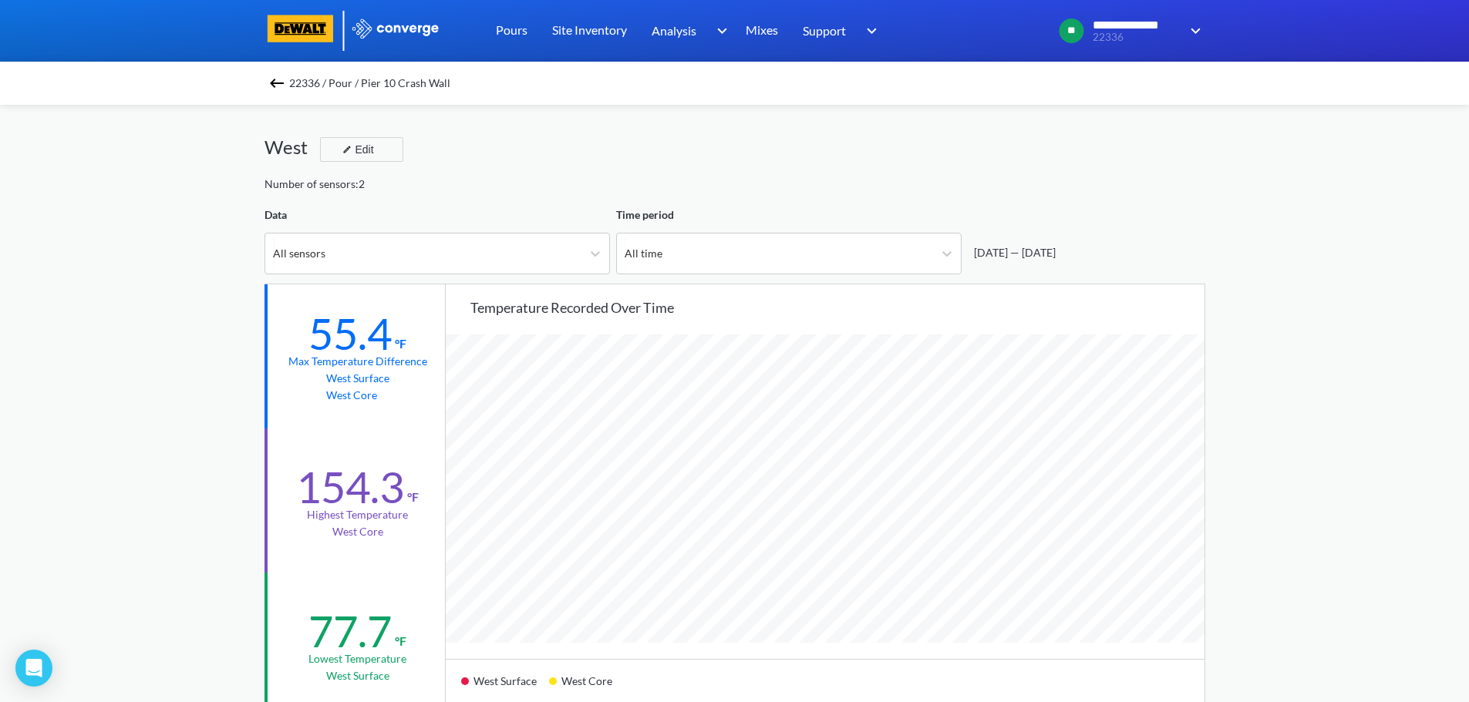
click at [285, 79] on img at bounding box center [277, 83] width 19 height 19
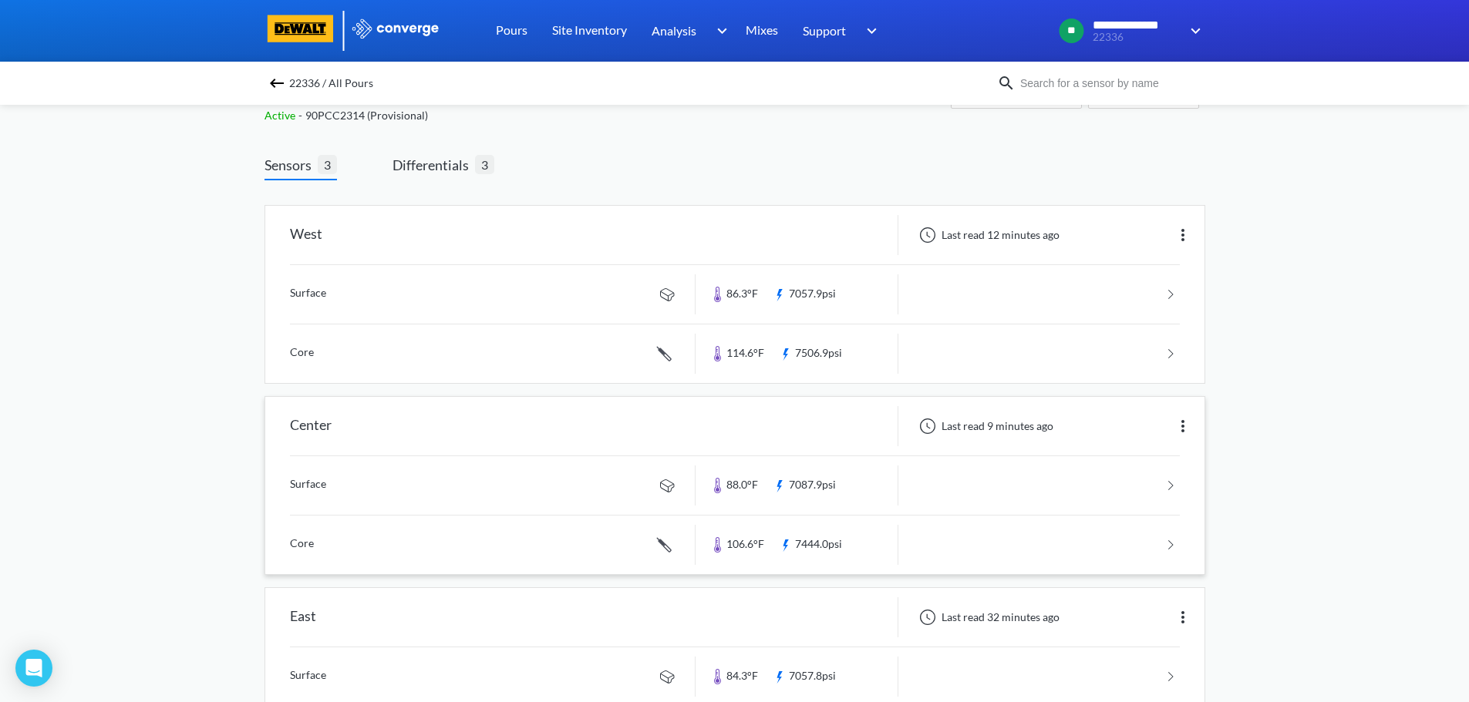
scroll to position [147, 0]
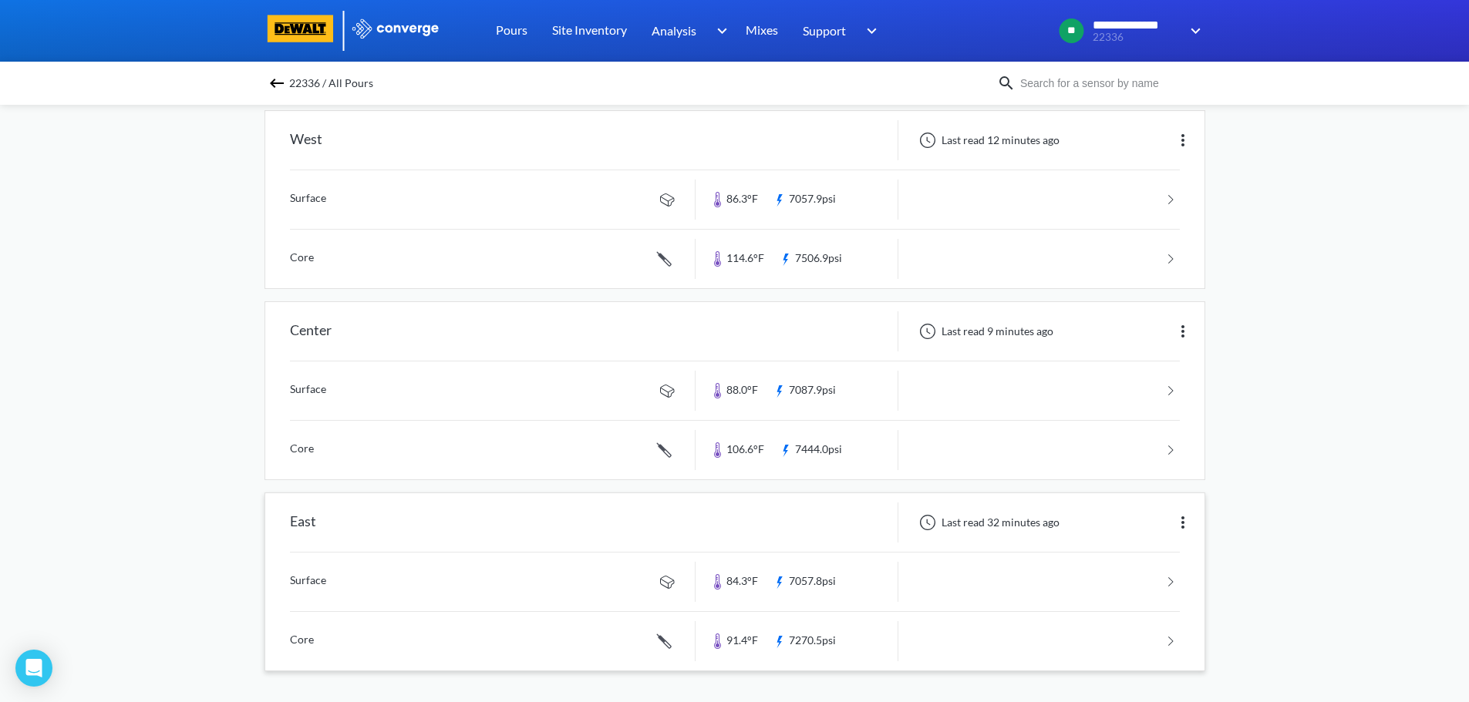
click at [298, 645] on link at bounding box center [735, 641] width 890 height 59
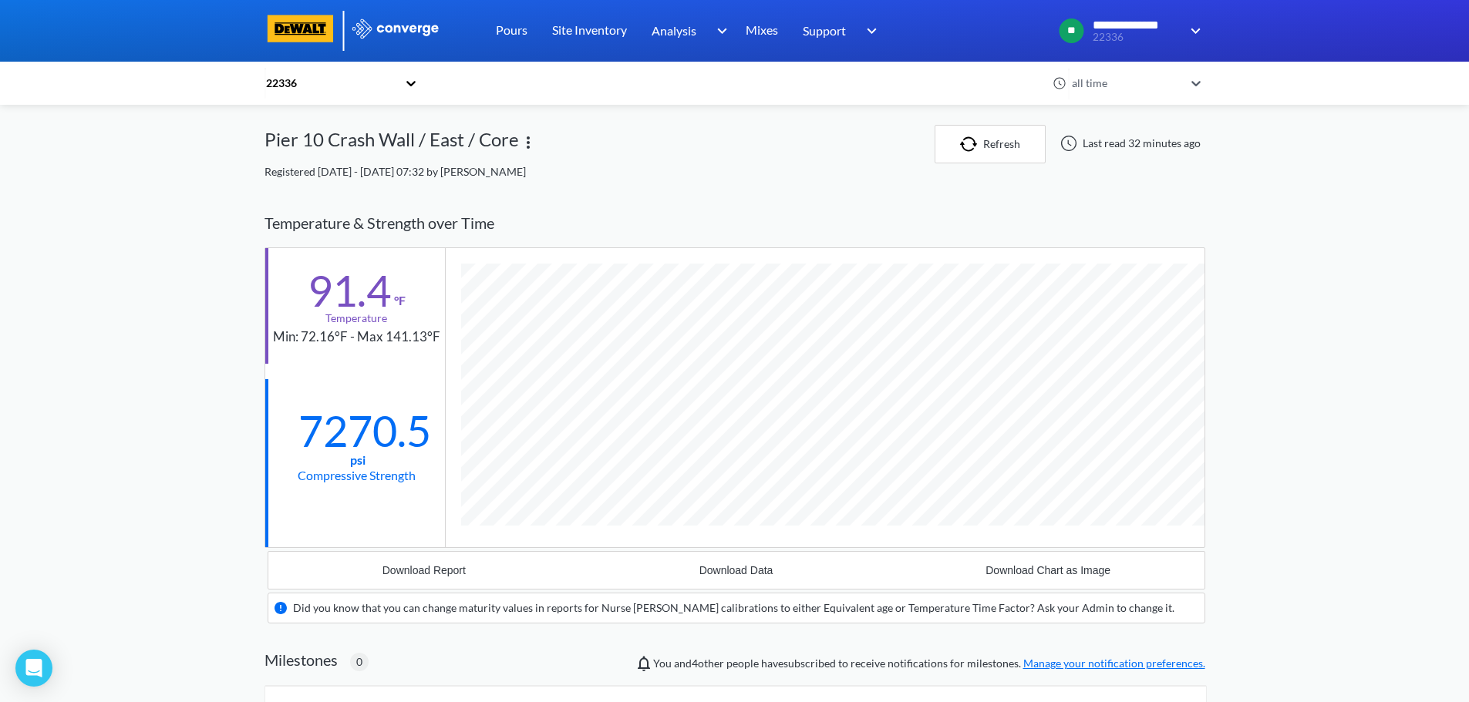
scroll to position [986, 941]
click at [454, 562] on button "Download Report" at bounding box center [424, 570] width 312 height 37
click at [136, 140] on div "**********" at bounding box center [734, 561] width 1469 height 1122
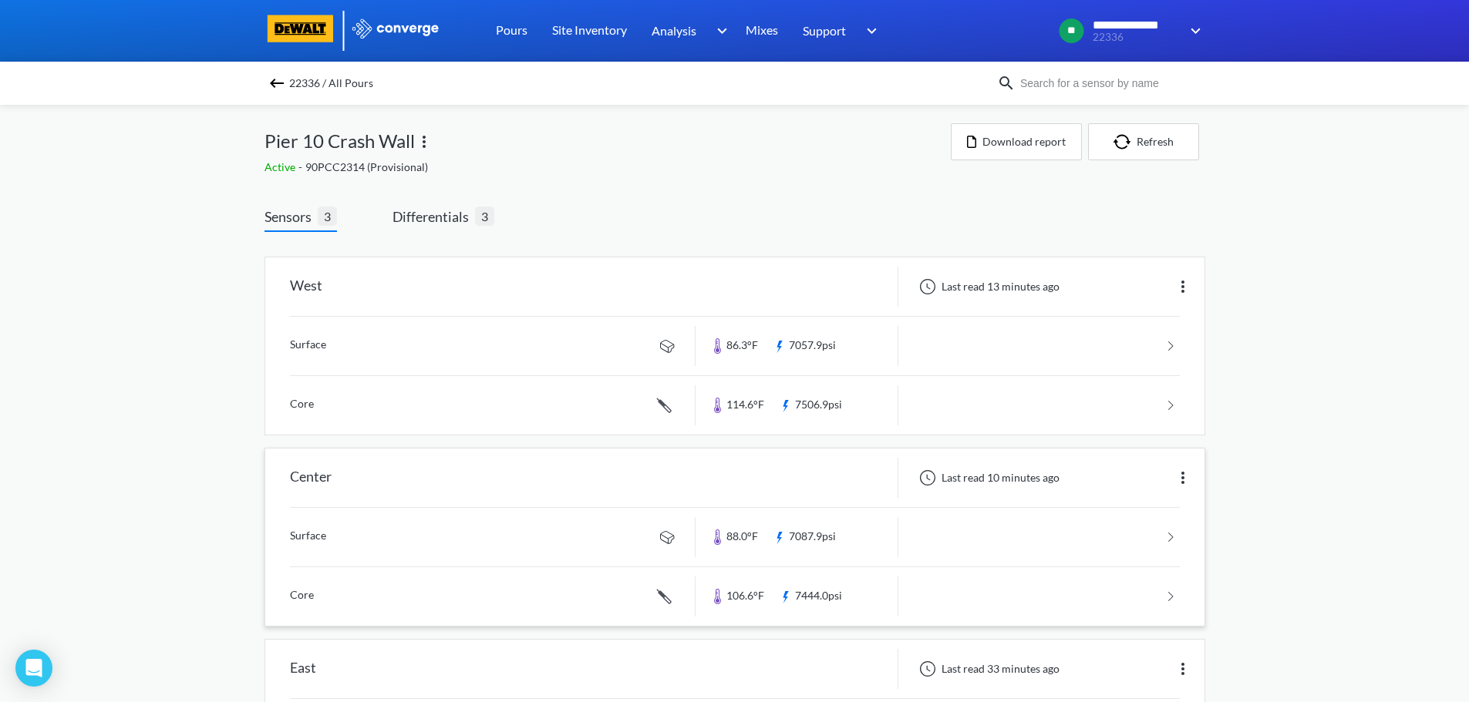
click at [302, 531] on link at bounding box center [735, 537] width 890 height 59
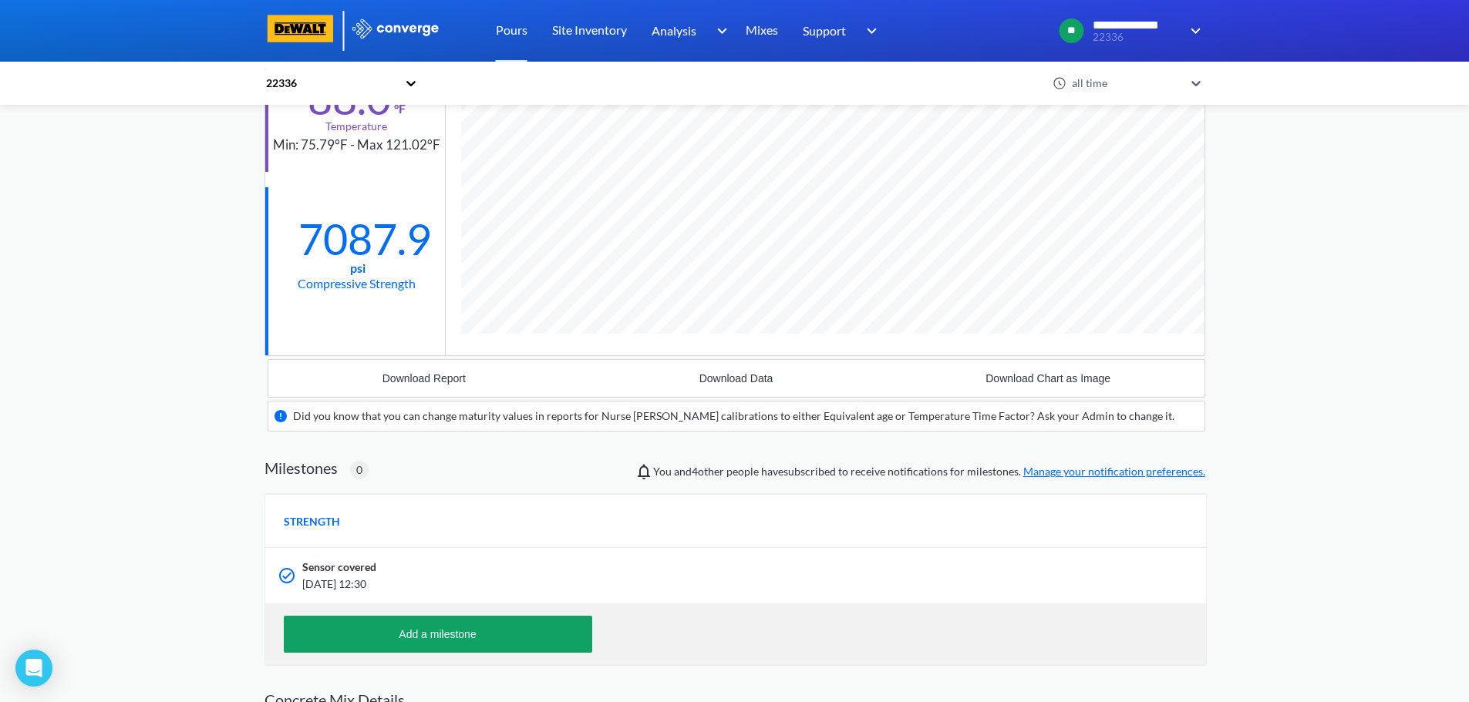
scroll to position [231, 0]
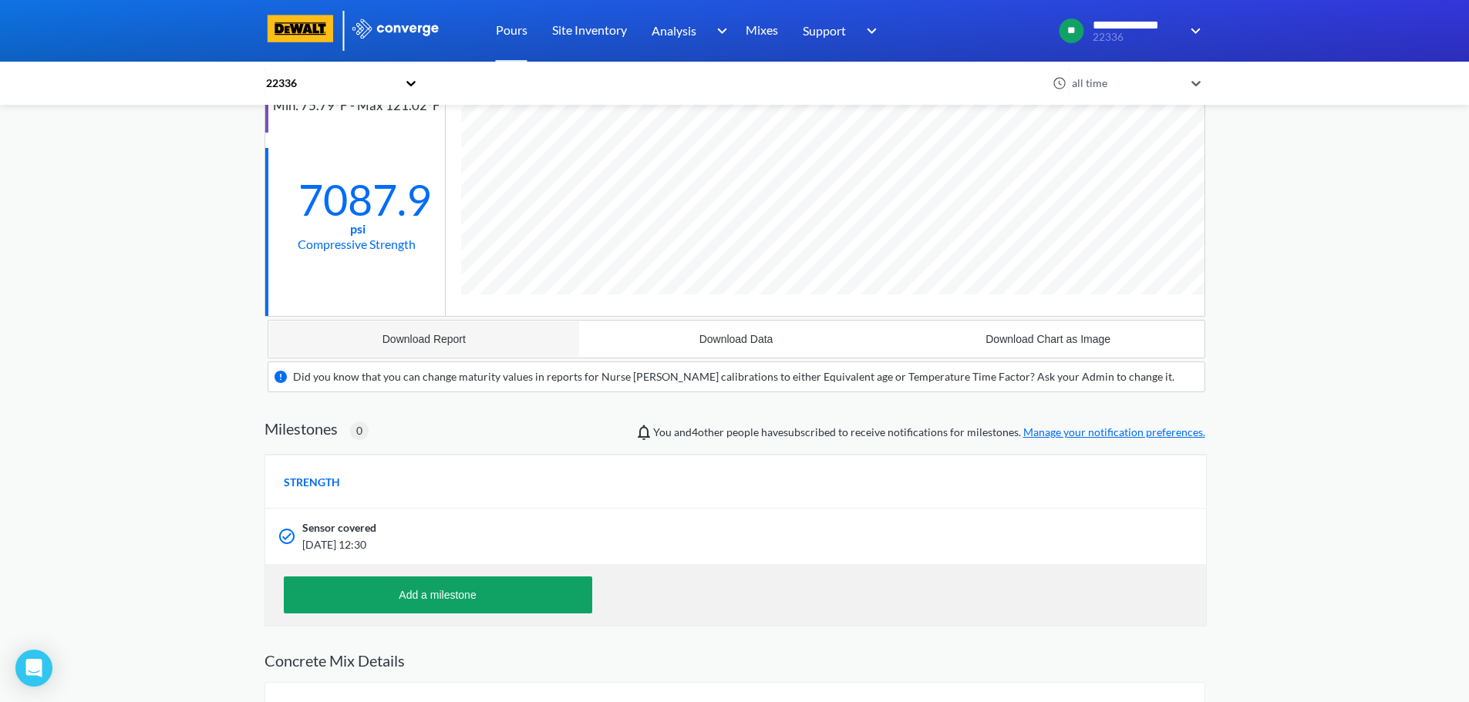
click at [446, 347] on button "Download Report" at bounding box center [424, 339] width 312 height 37
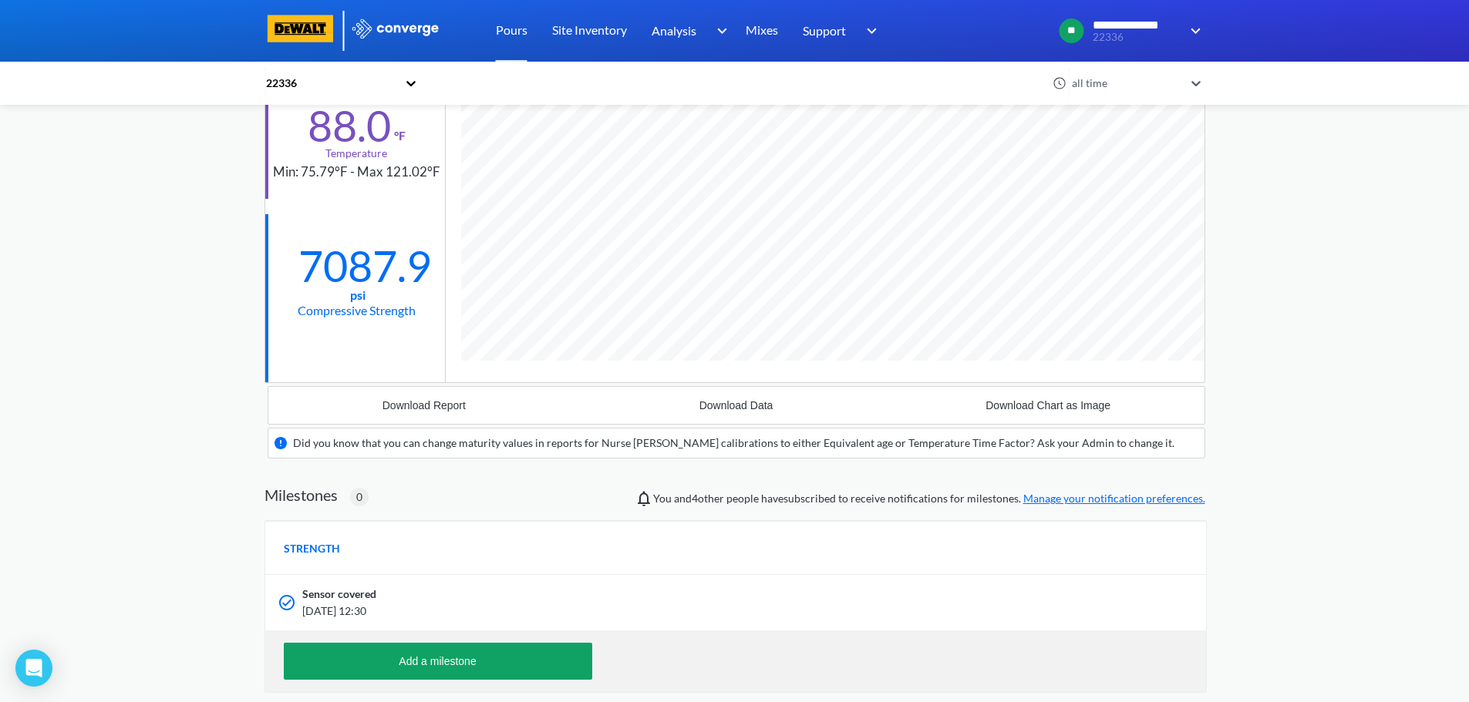
scroll to position [0, 0]
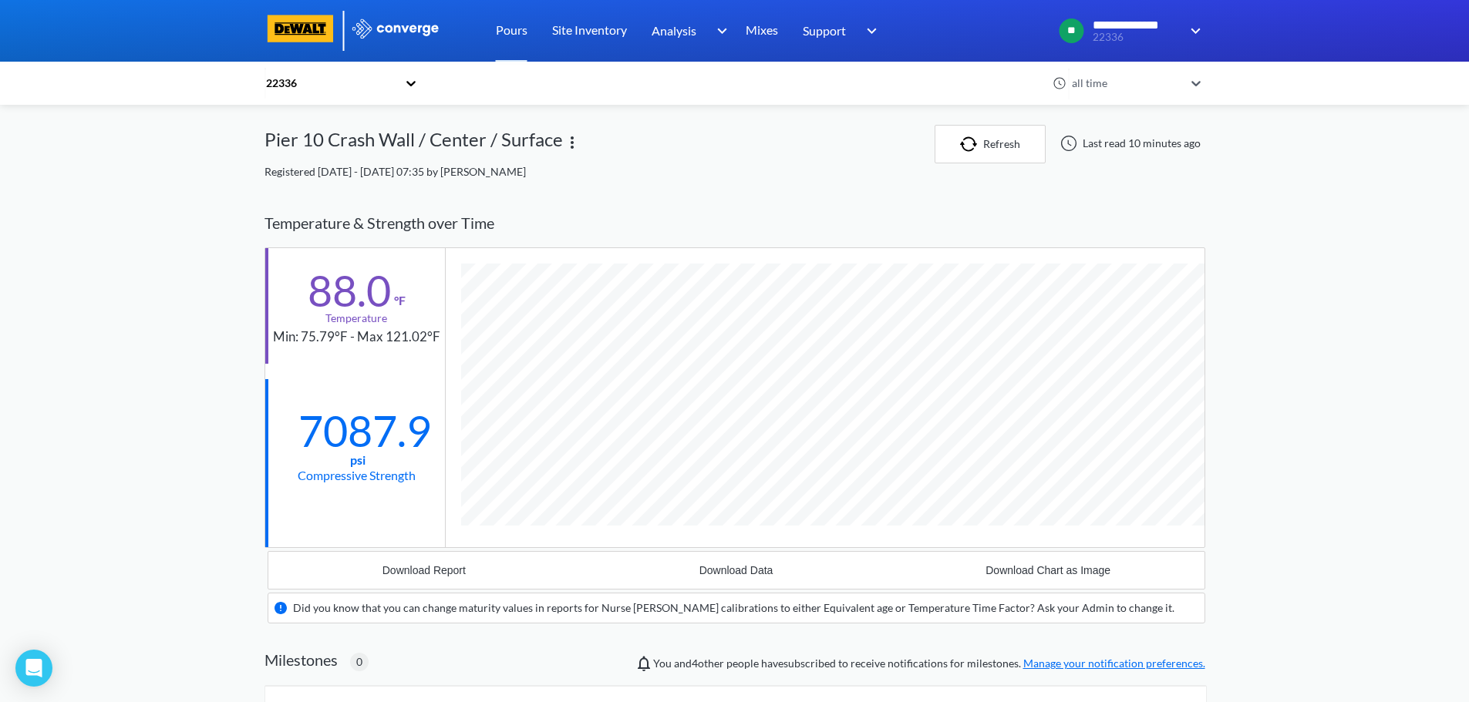
click at [142, 179] on div "**********" at bounding box center [734, 547] width 1469 height 1094
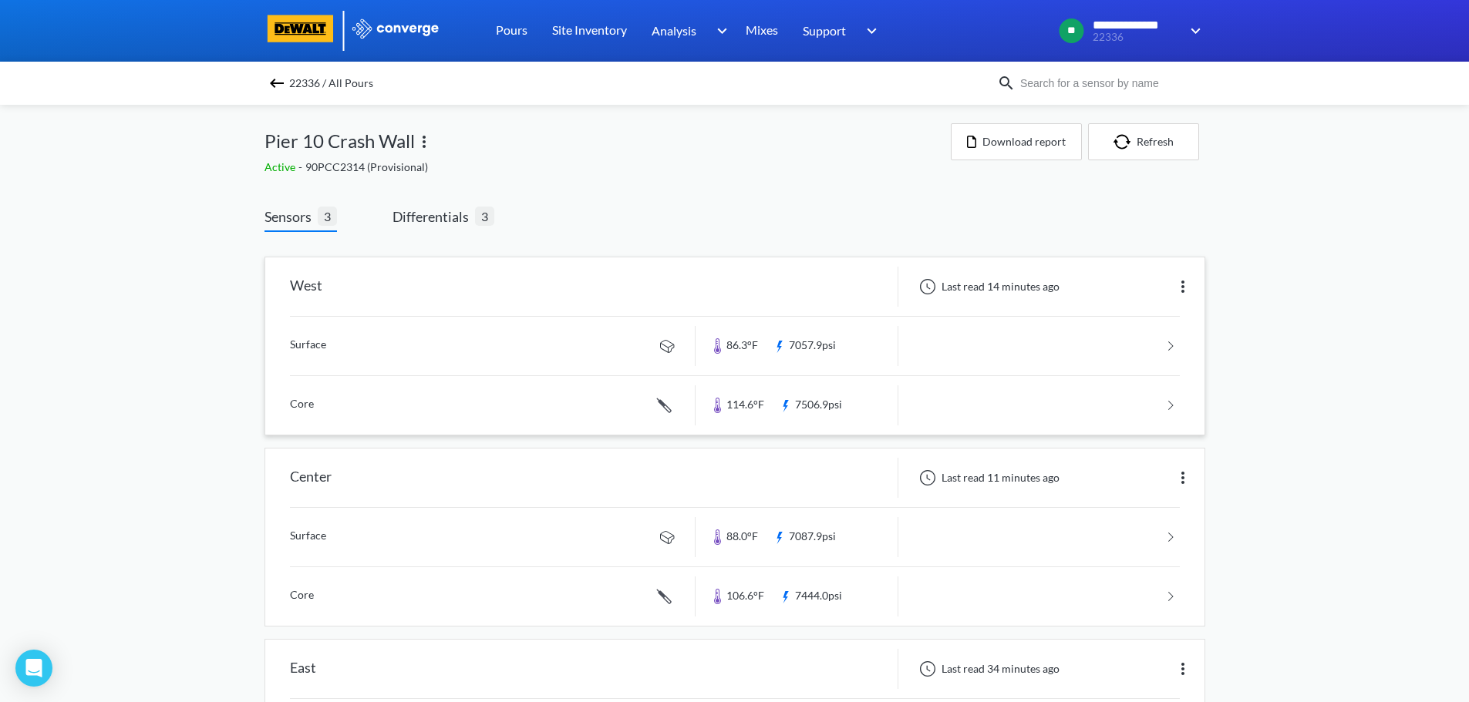
click at [305, 344] on link at bounding box center [735, 346] width 890 height 59
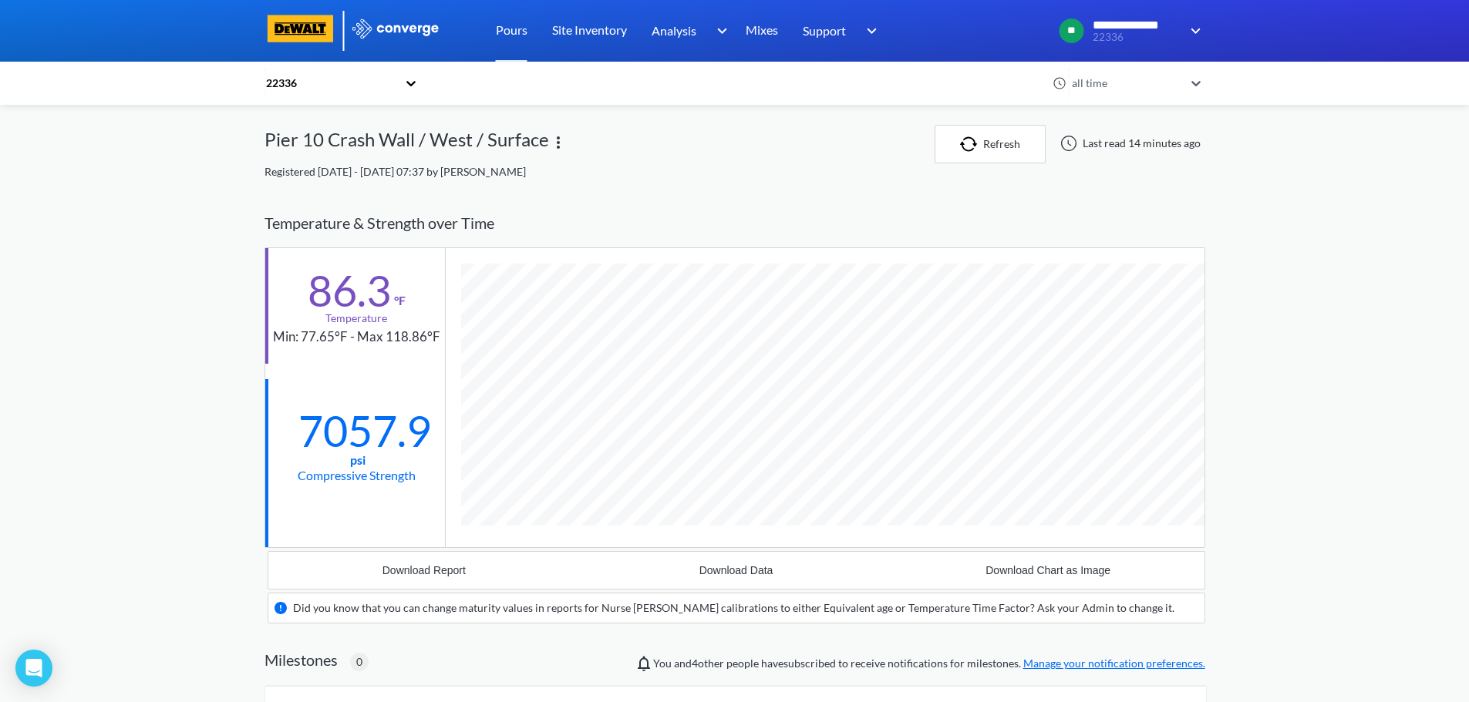
scroll to position [957, 941]
click at [410, 581] on button "Download Report" at bounding box center [424, 570] width 312 height 37
